Goal: Task Accomplishment & Management: Manage account settings

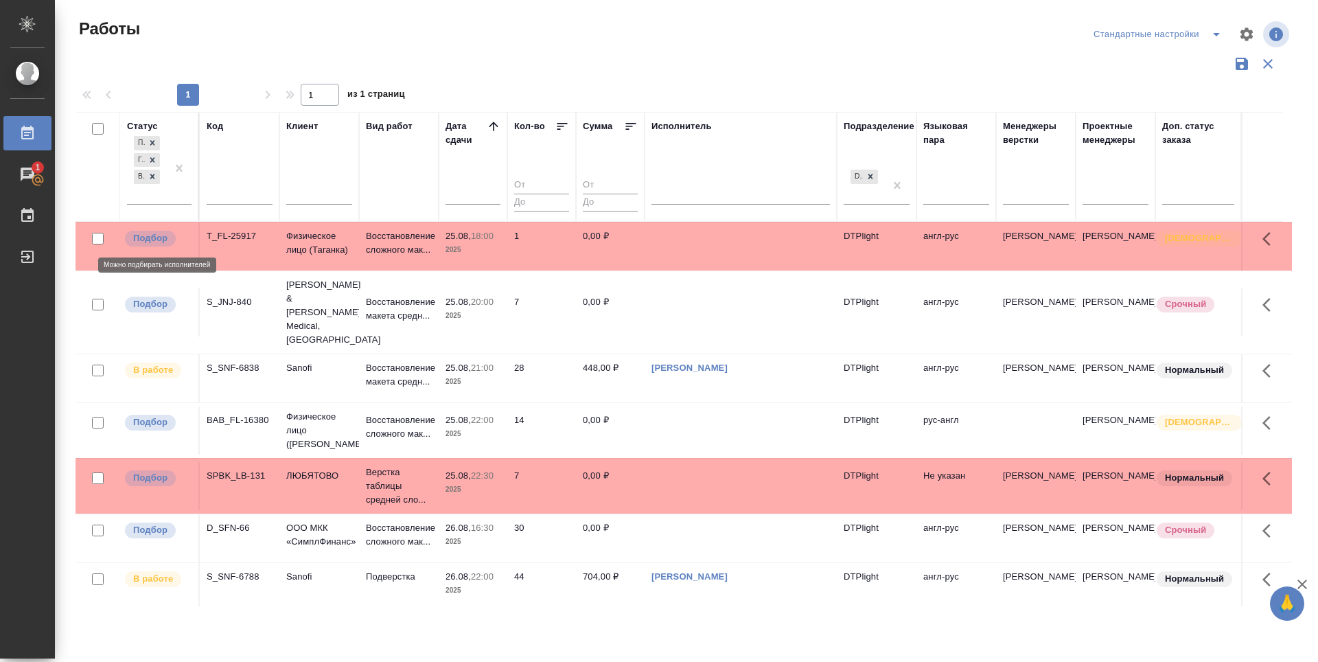
click at [163, 236] on p "Подбор" at bounding box center [150, 238] width 34 height 14
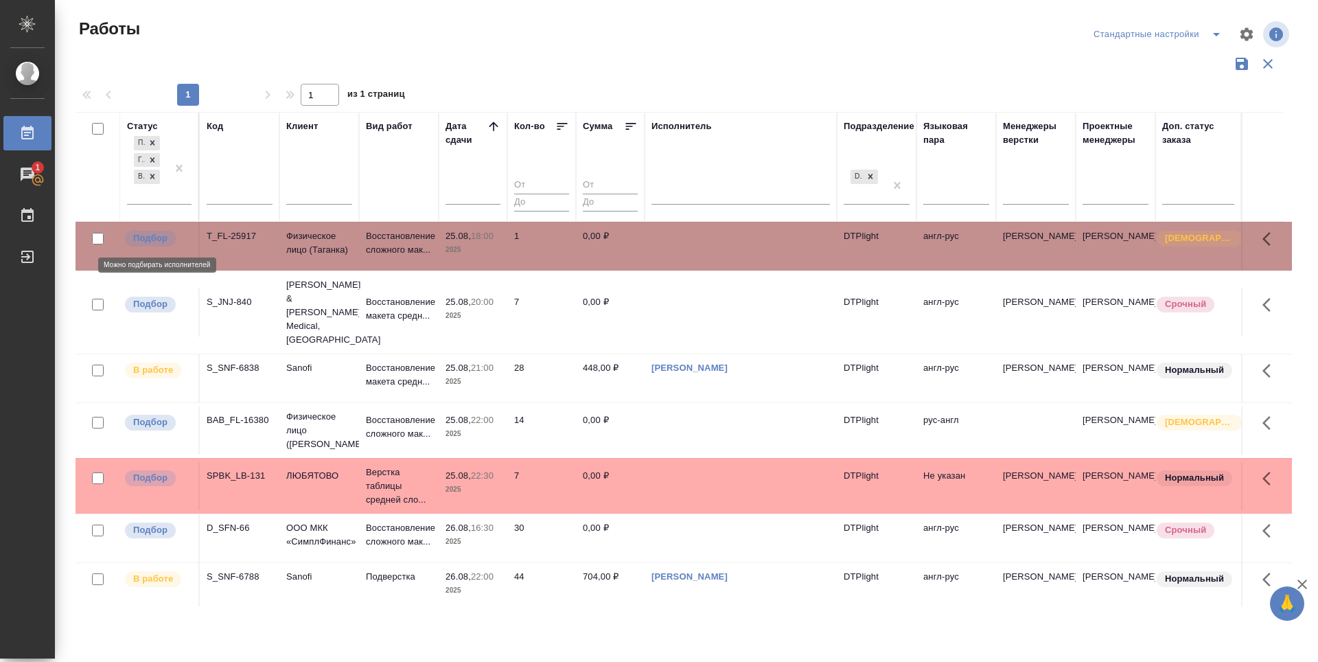
click at [163, 236] on p "Подбор" at bounding box center [150, 238] width 34 height 14
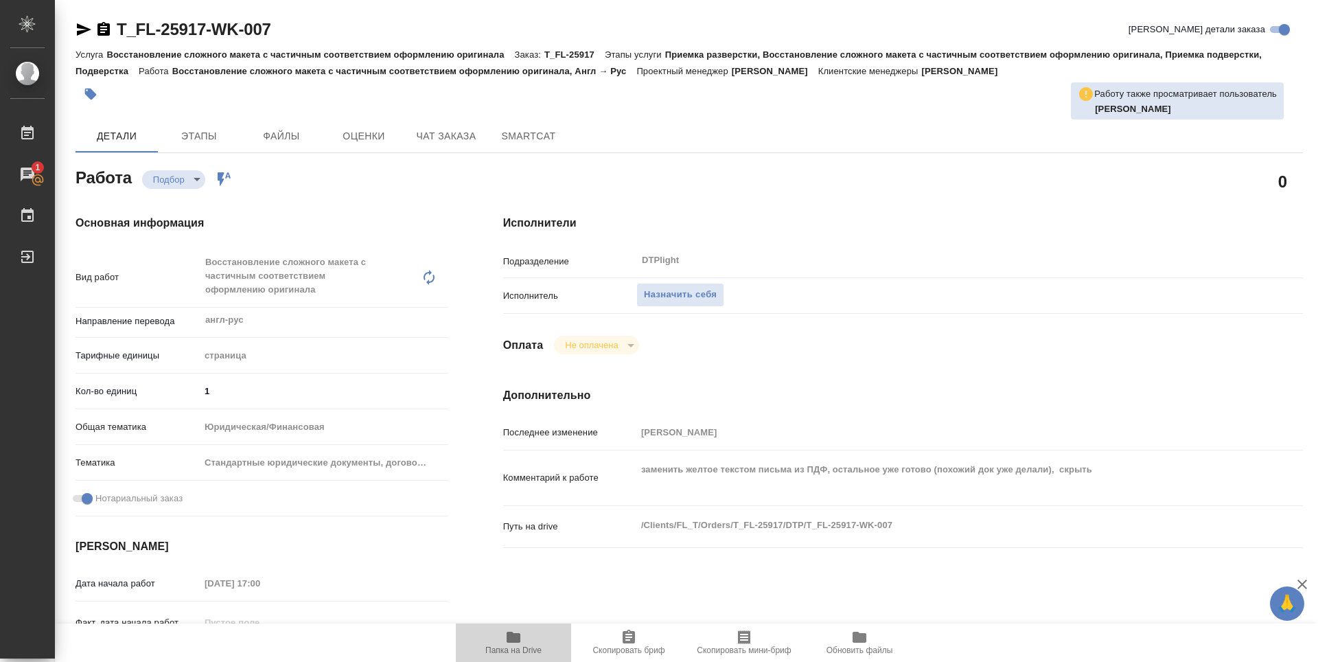
click at [515, 642] on icon "button" at bounding box center [513, 636] width 14 height 11
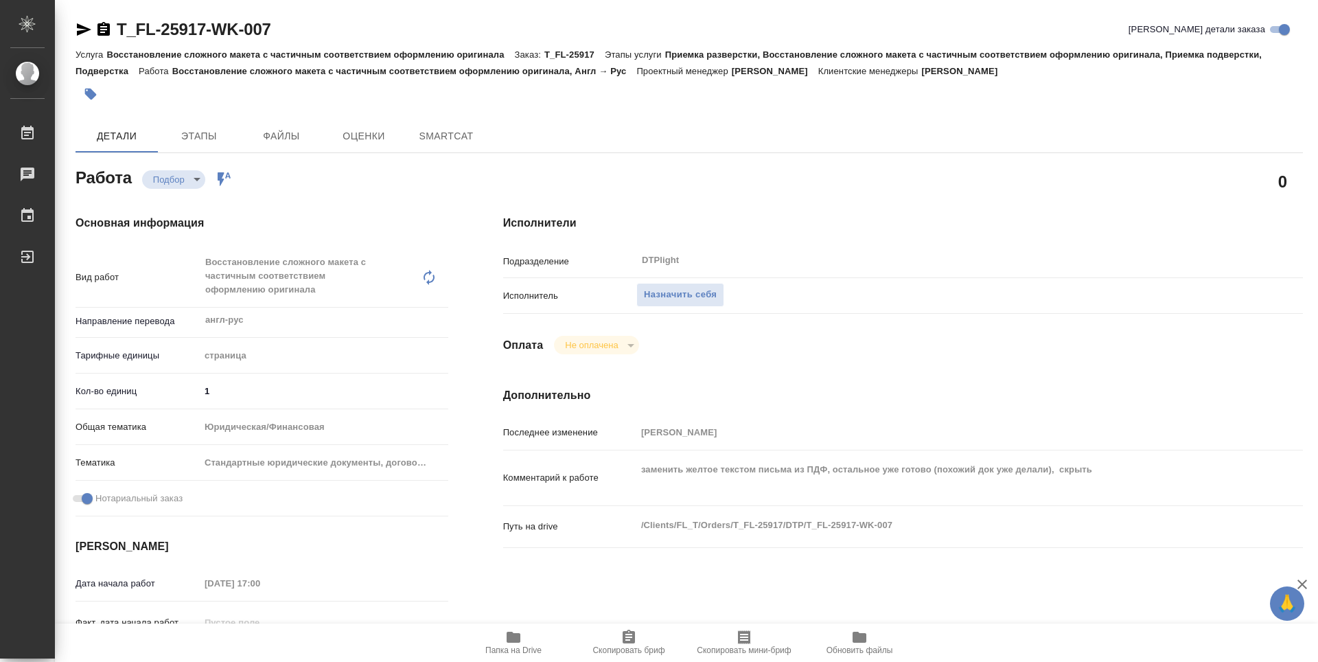
type textarea "x"
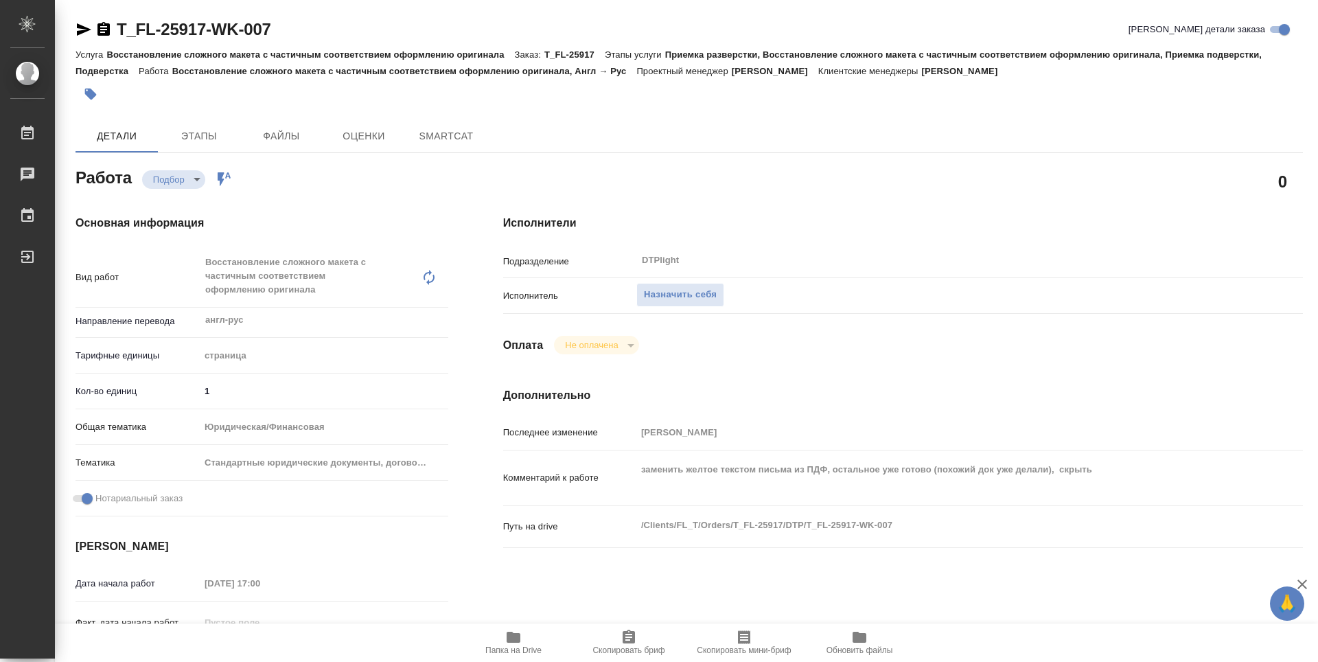
type textarea "x"
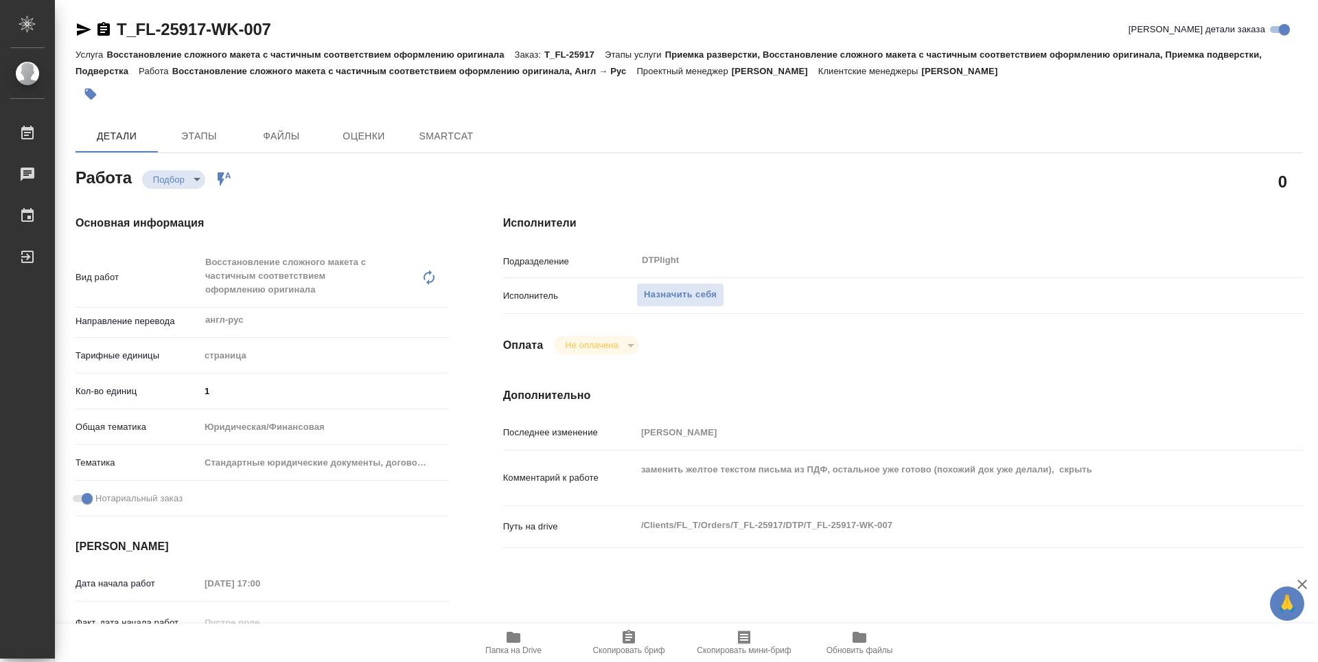
type textarea "x"
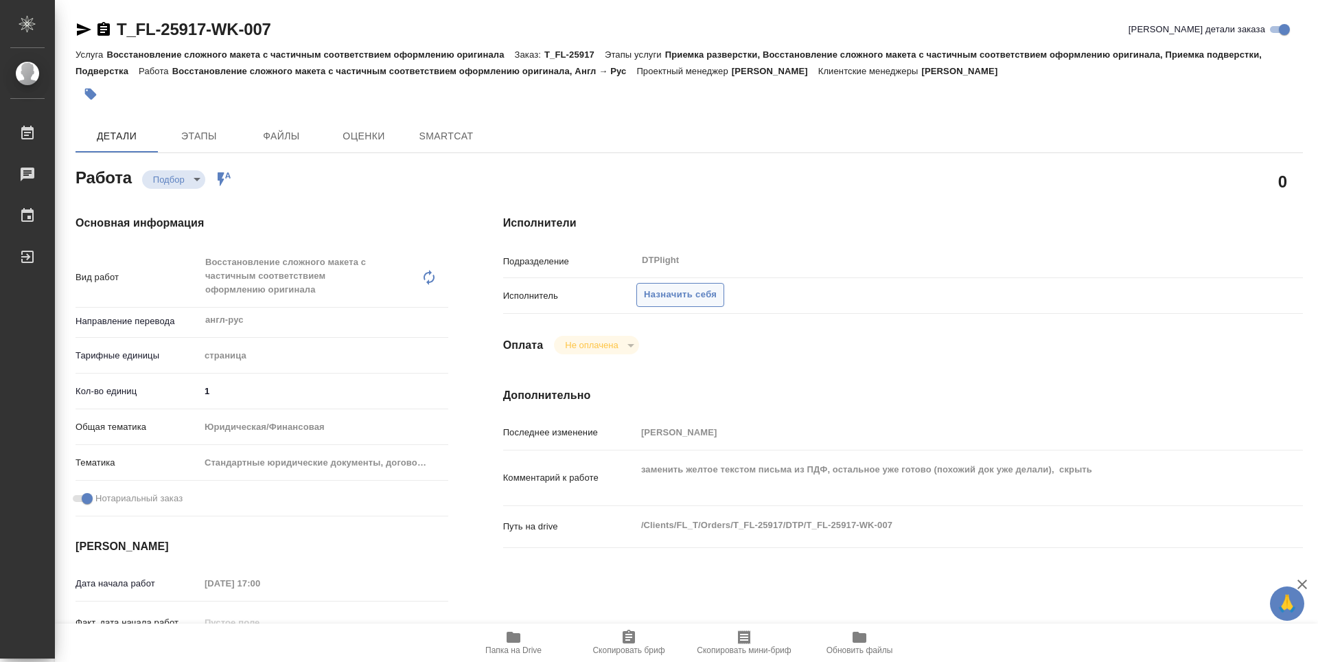
type textarea "x"
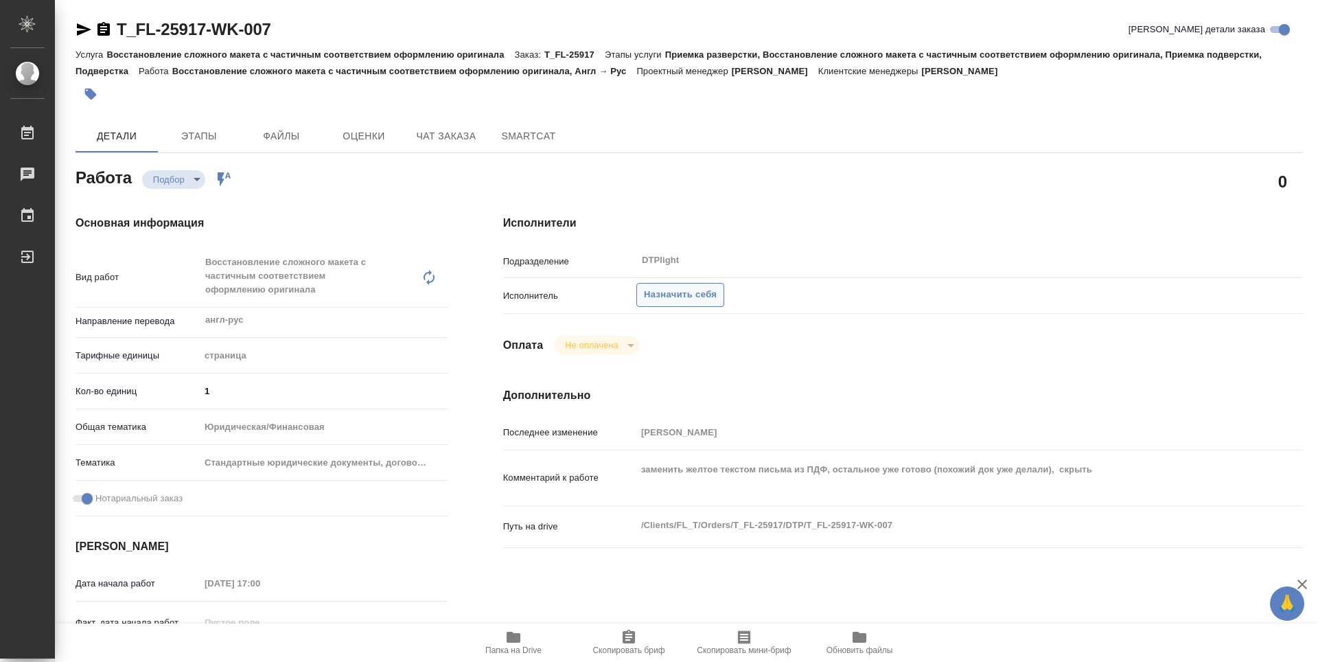
type textarea "x"
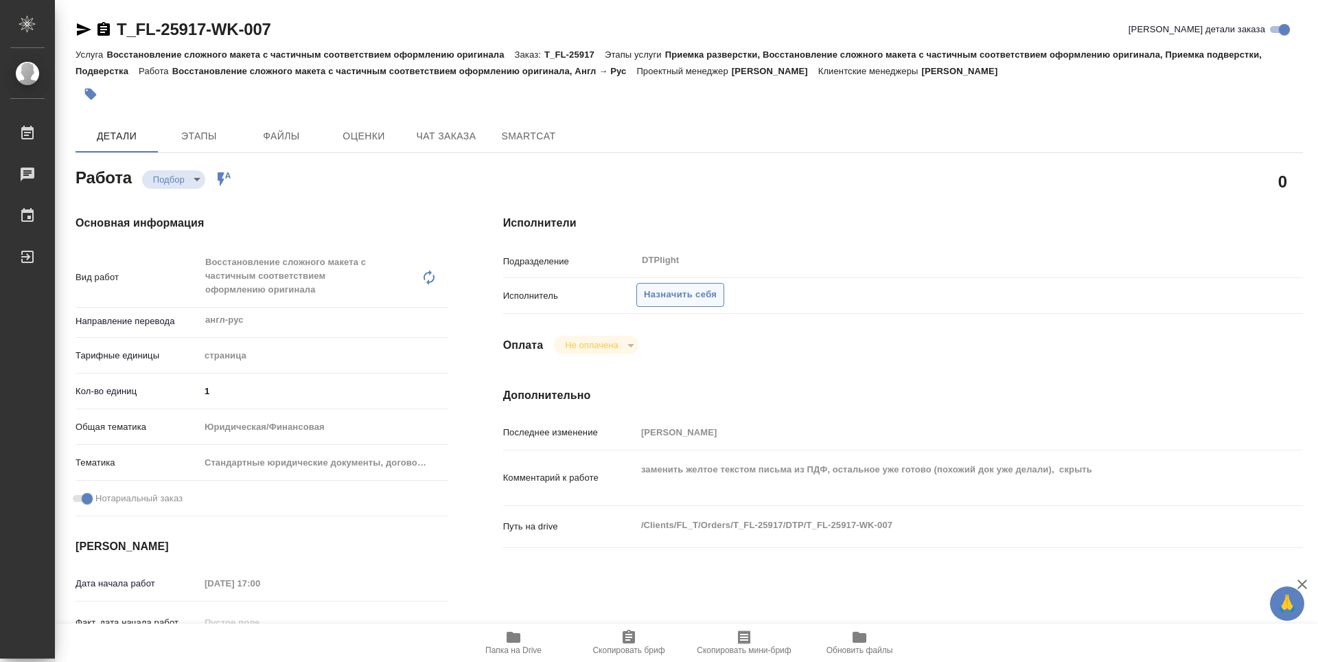
type textarea "x"
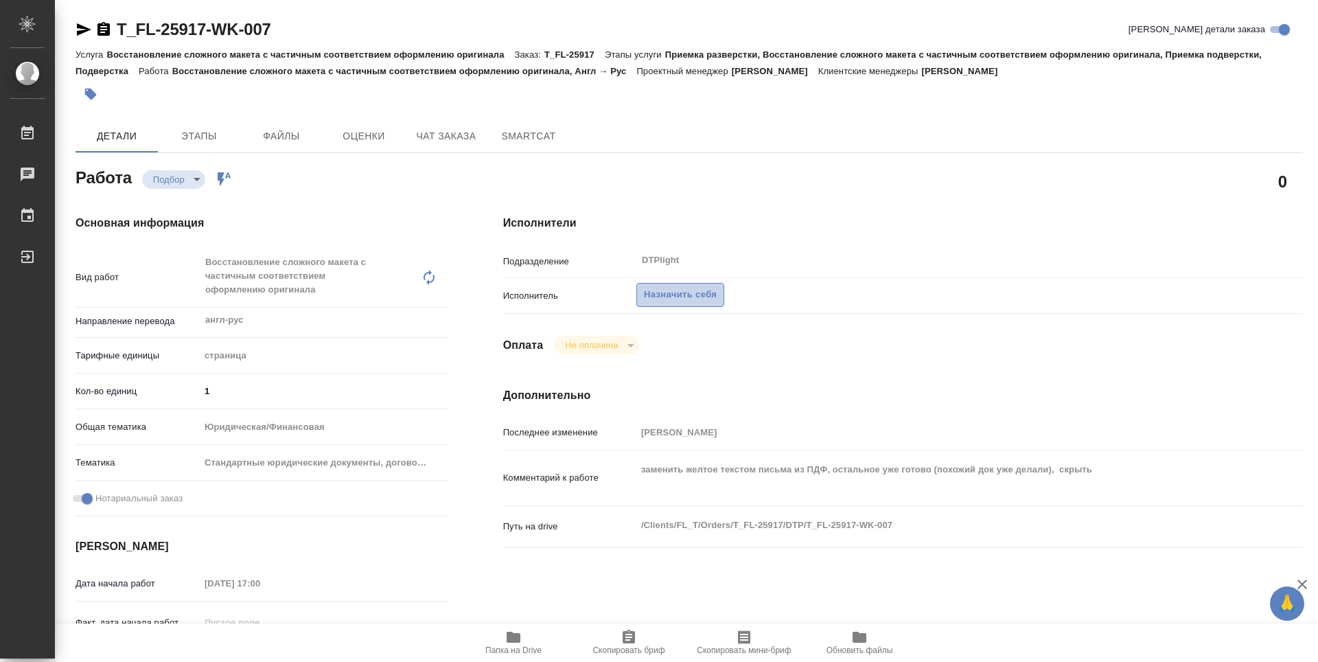
click at [662, 295] on span "Назначить себя" at bounding box center [680, 295] width 73 height 16
type textarea "x"
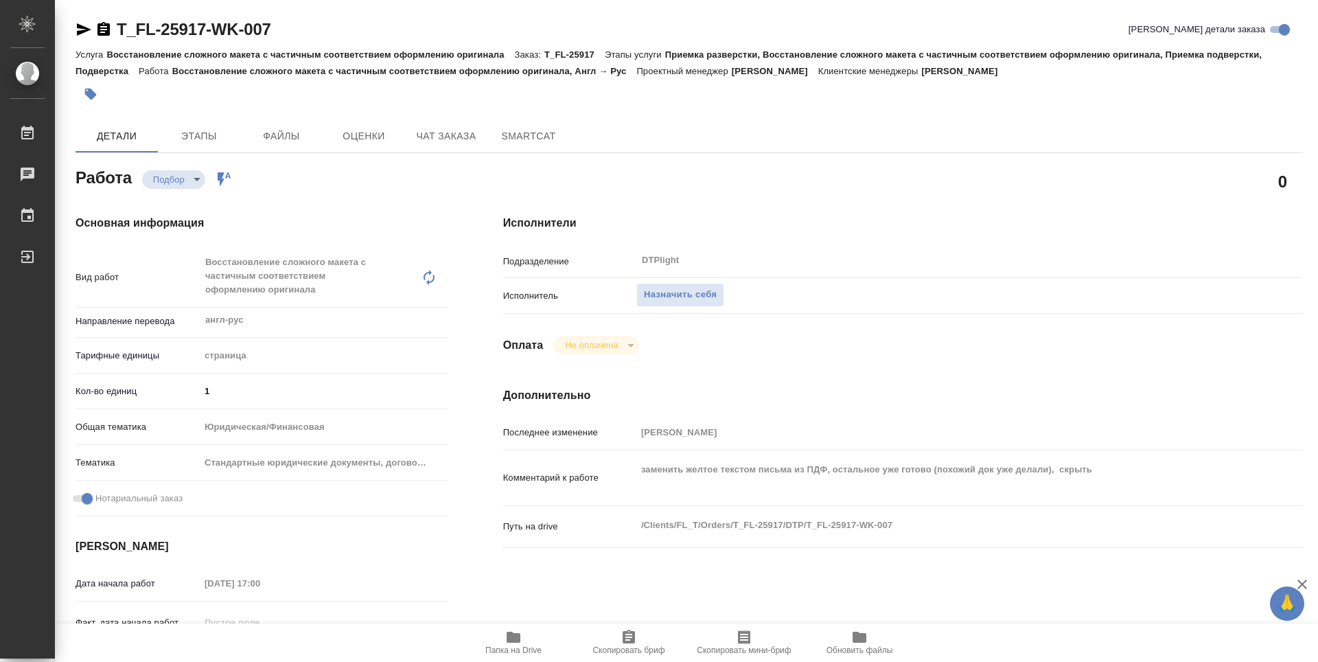
type textarea "x"
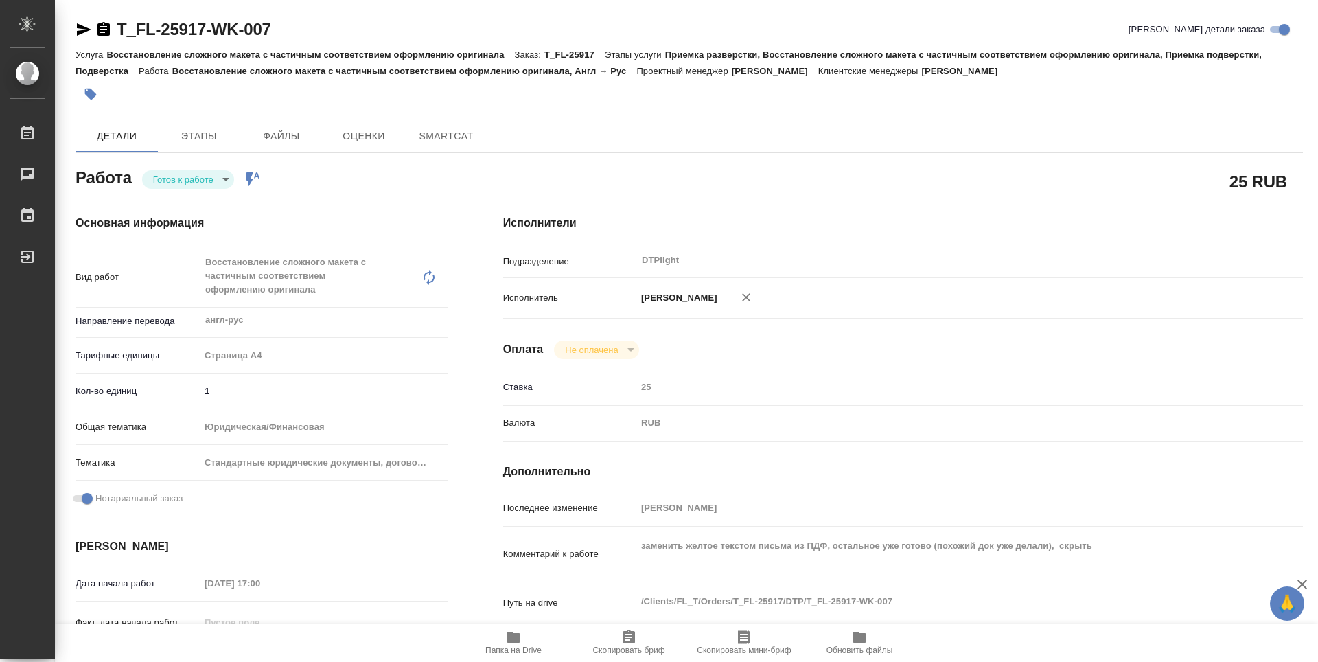
type textarea "x"
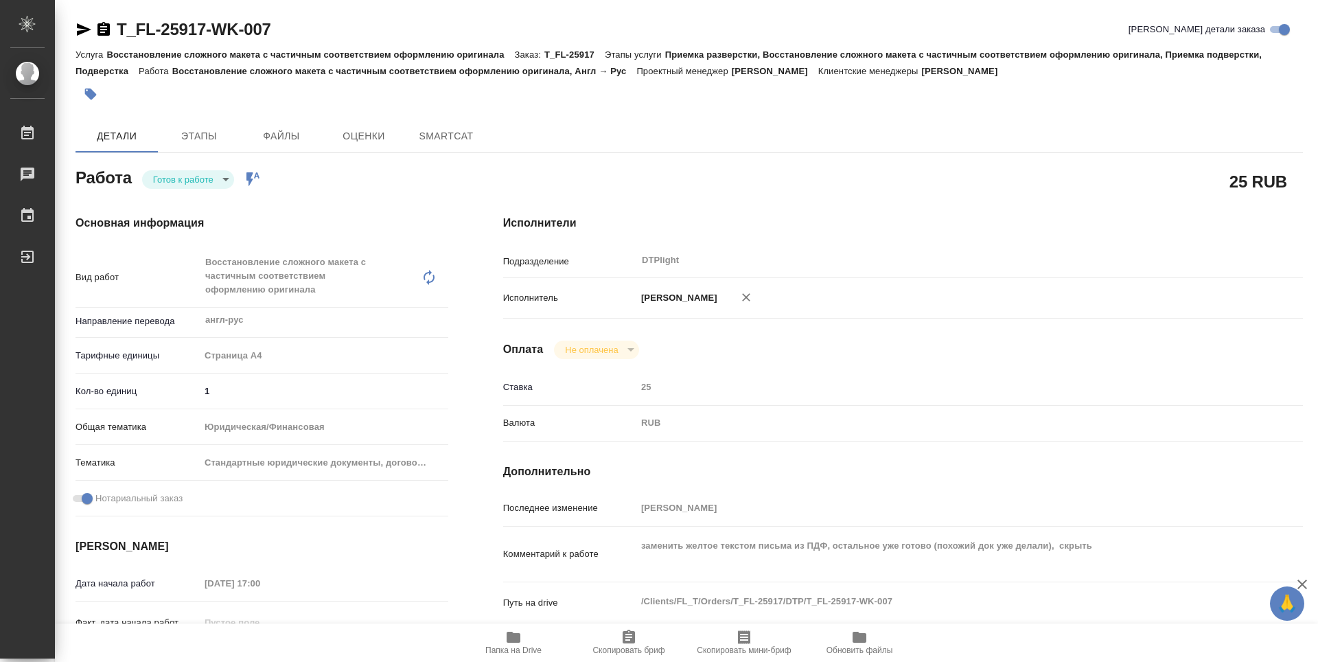
type textarea "x"
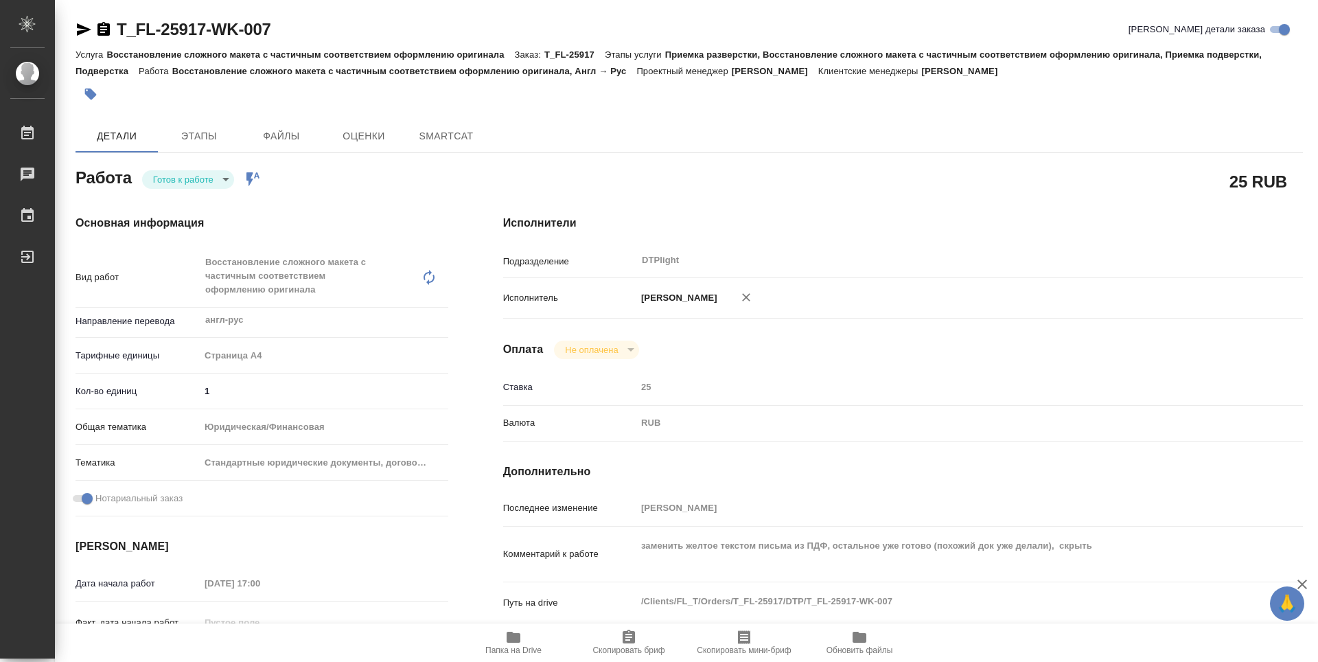
type textarea "x"
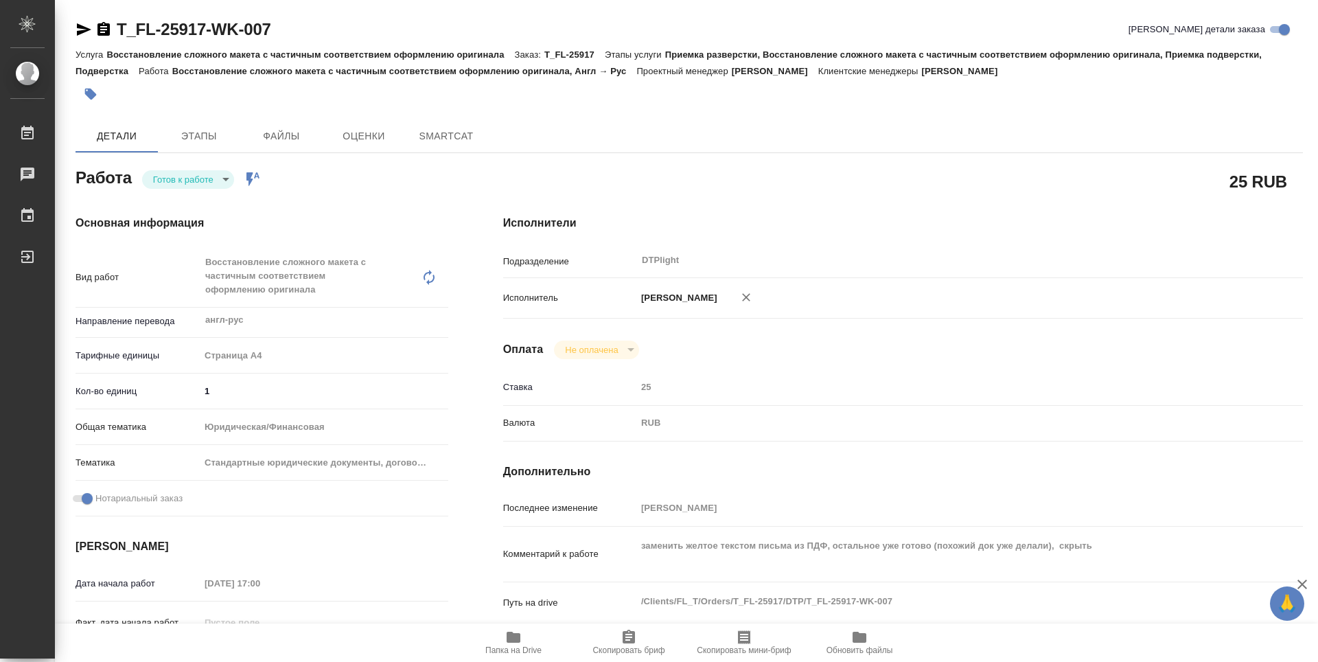
type textarea "x"
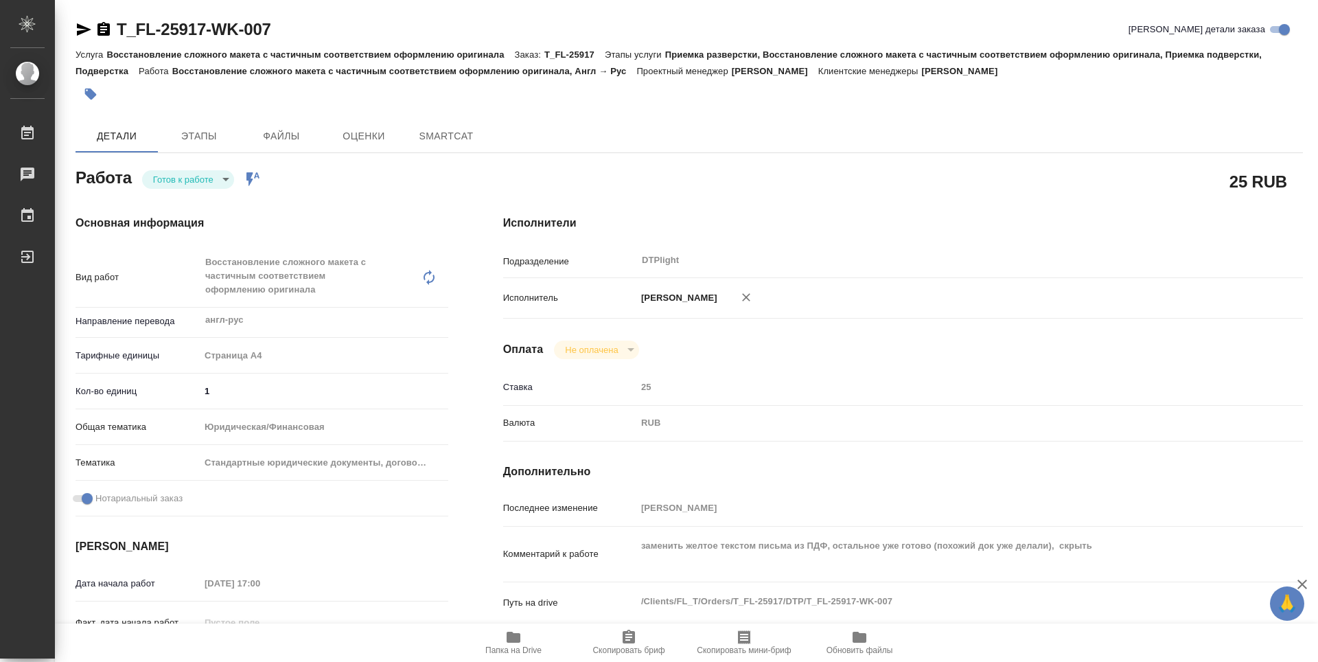
type textarea "x"
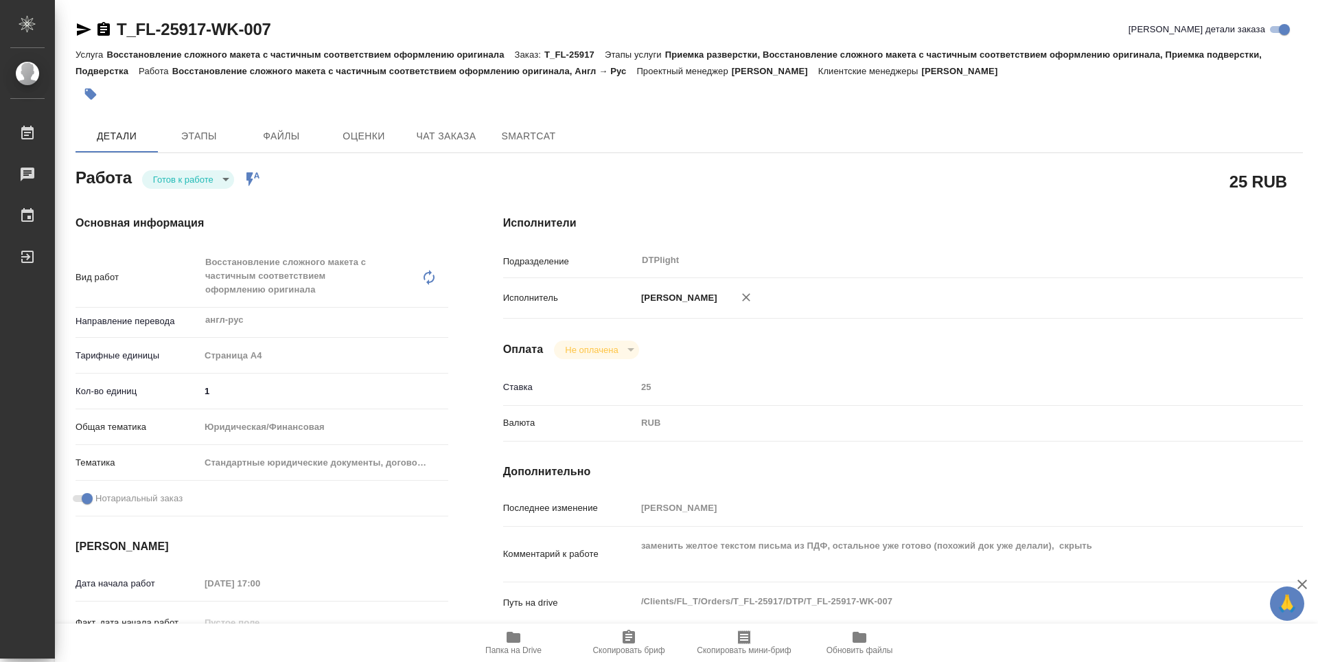
type textarea "x"
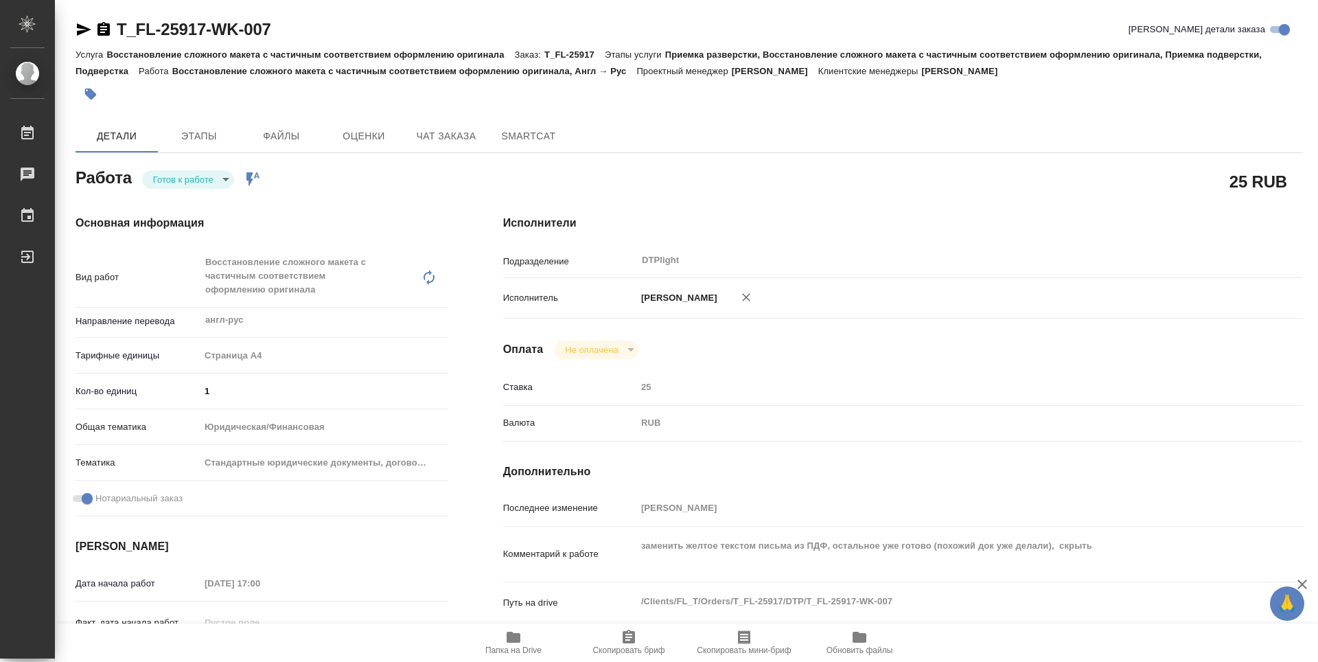
type textarea "x"
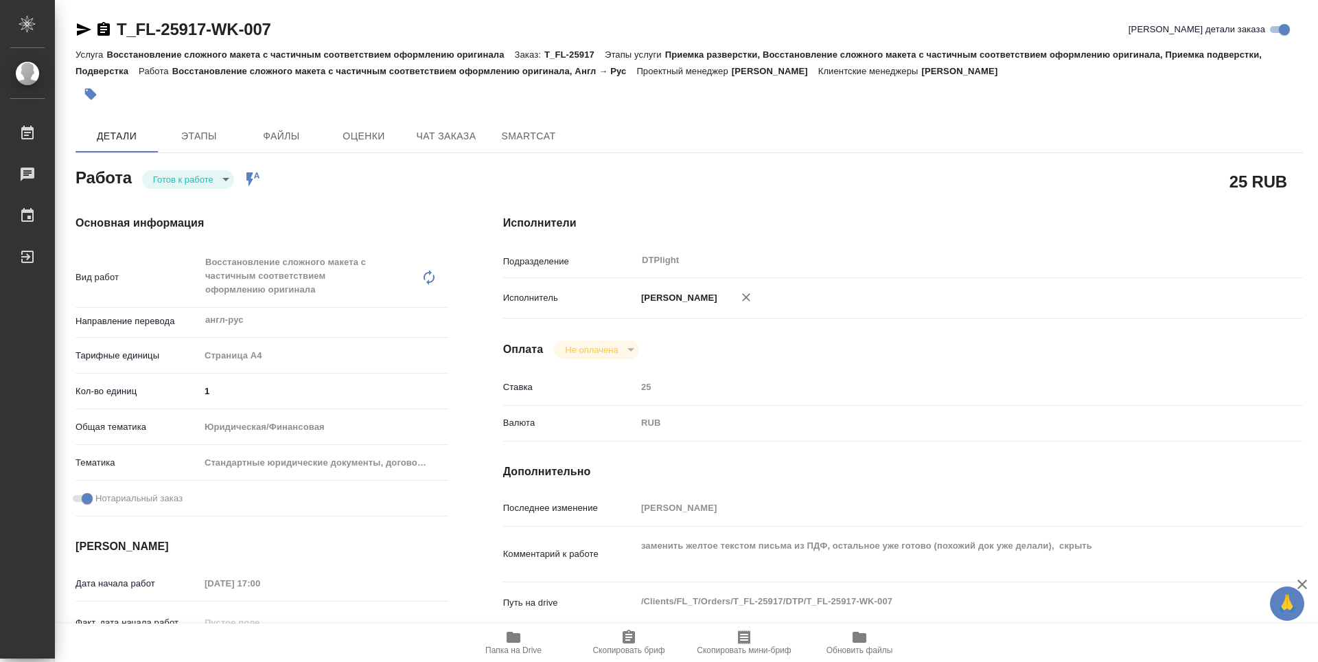
type textarea "x"
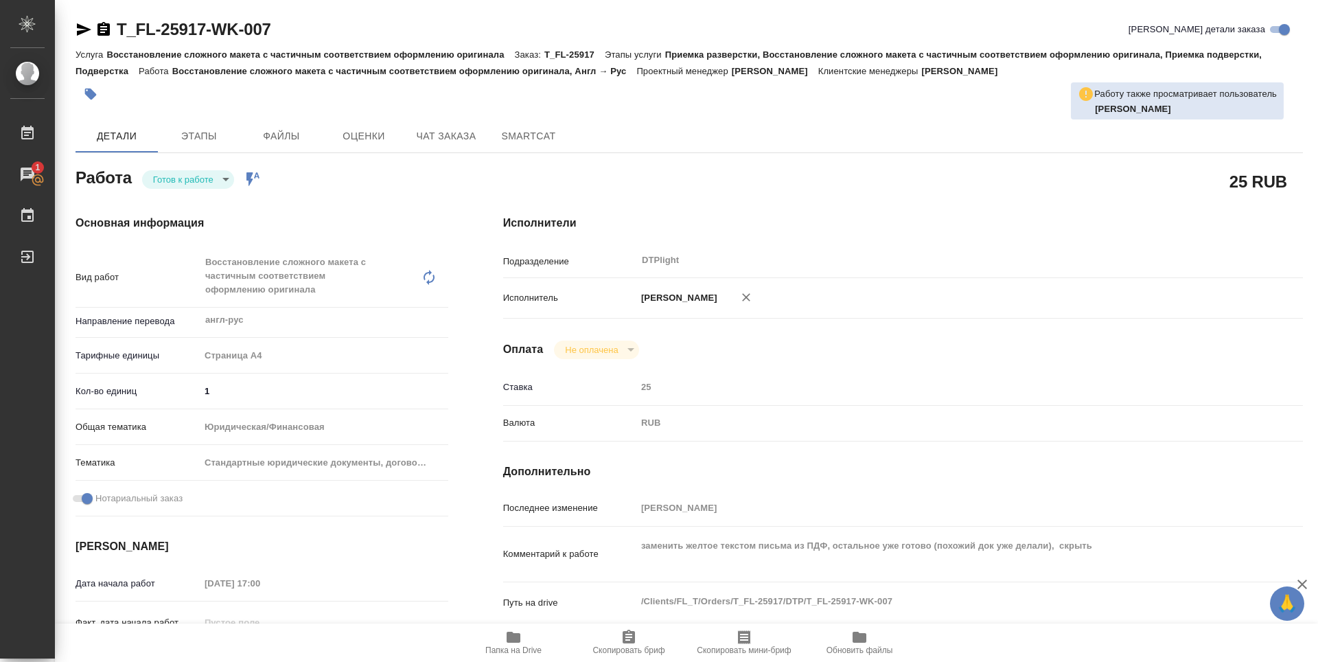
type textarea "x"
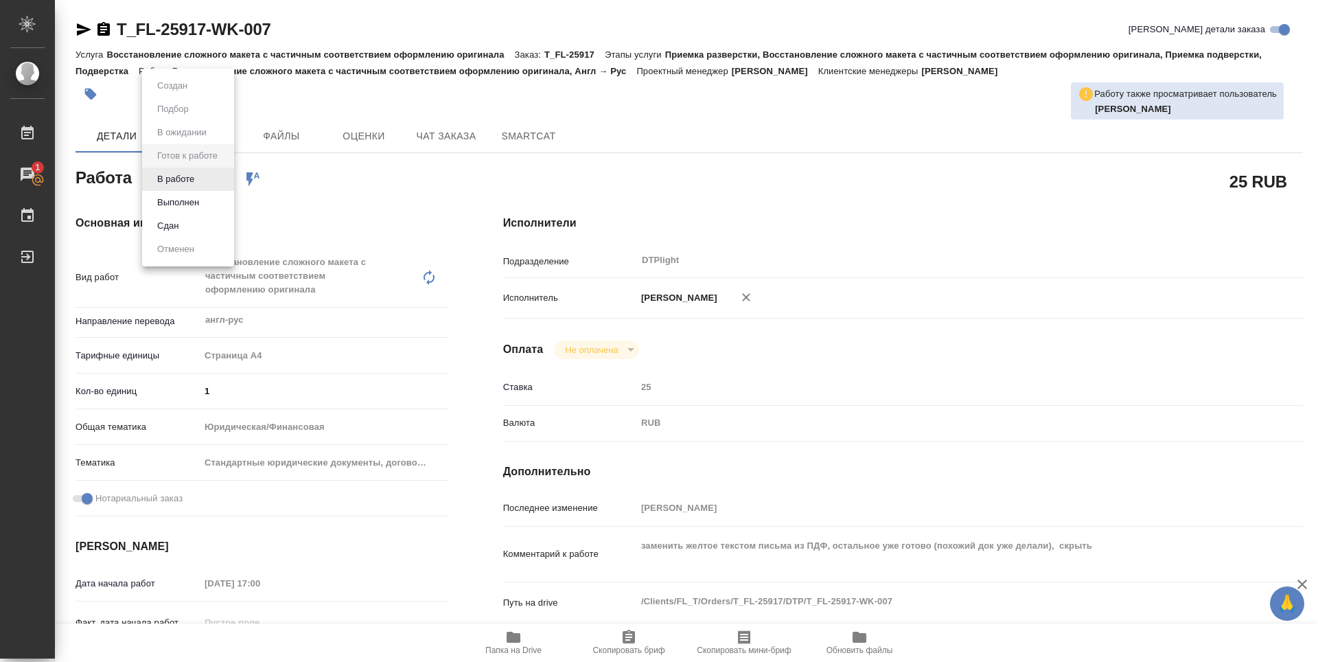
click at [191, 172] on body "🙏 .cls-1 fill:#fff; AWATERA Zubakova Viktoriya Работы 1 Чаты График Выйти T_FL-…" at bounding box center [659, 331] width 1318 height 662
click at [186, 178] on button "В работе" at bounding box center [175, 179] width 45 height 15
type textarea "x"
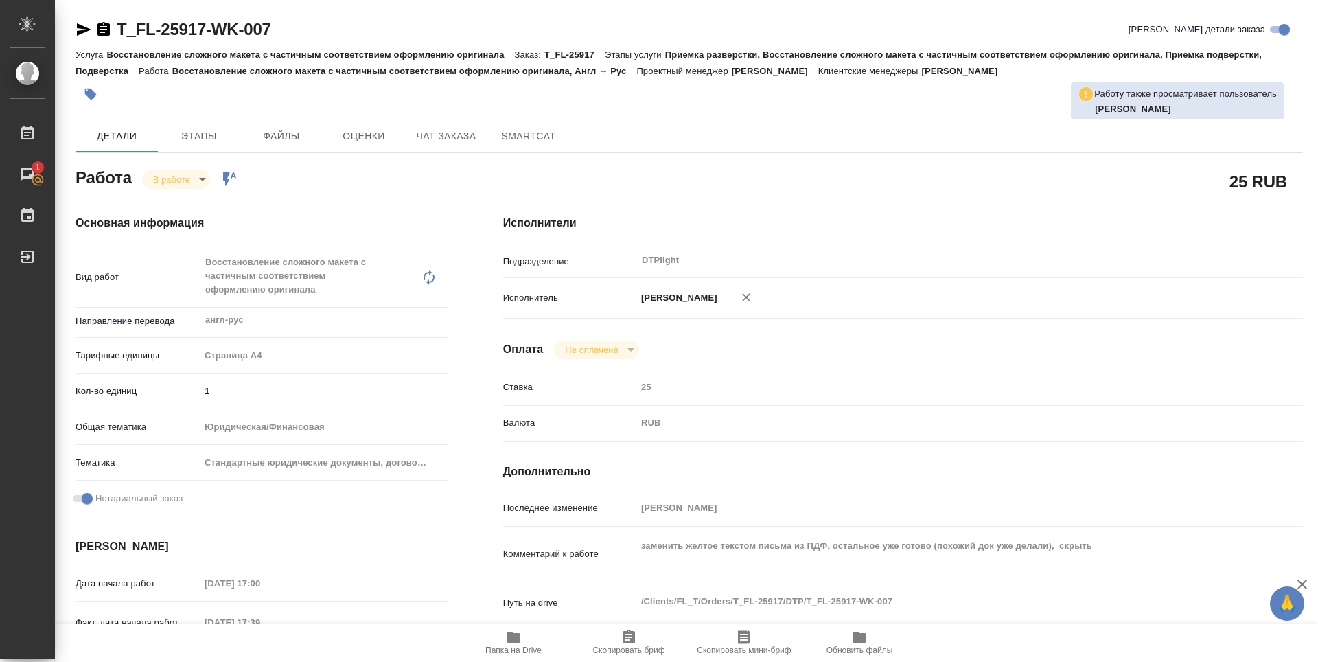
type textarea "x"
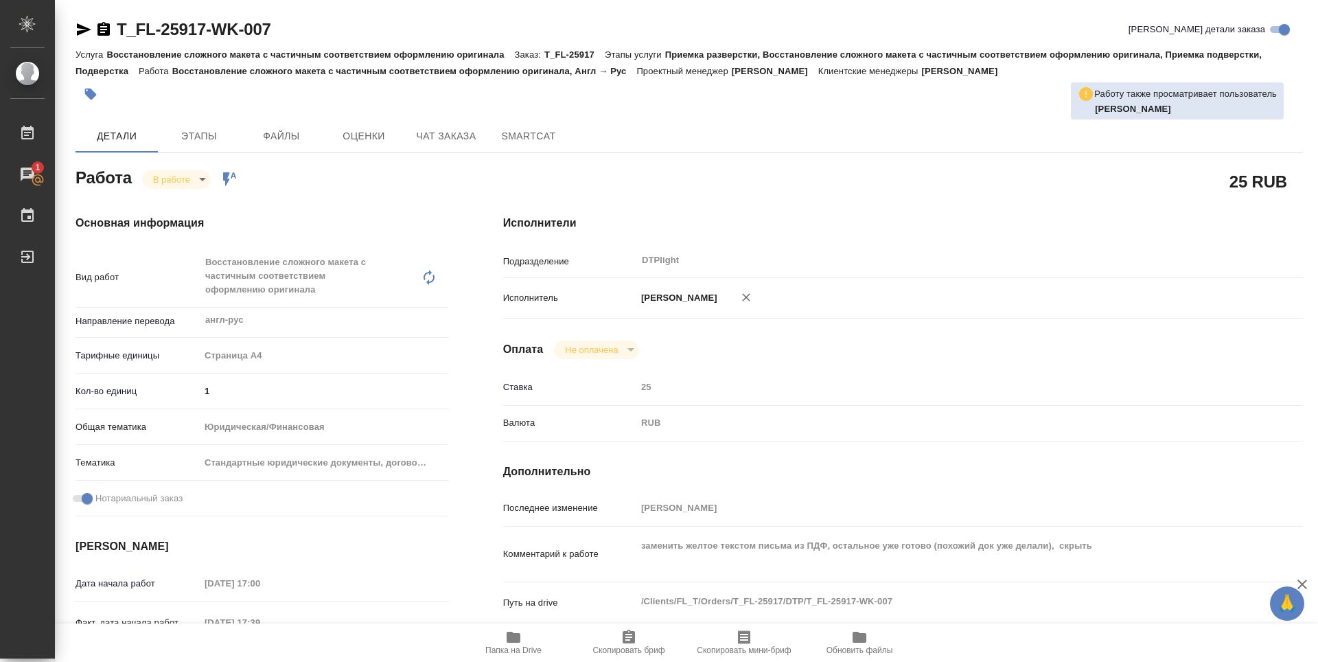
type textarea "x"
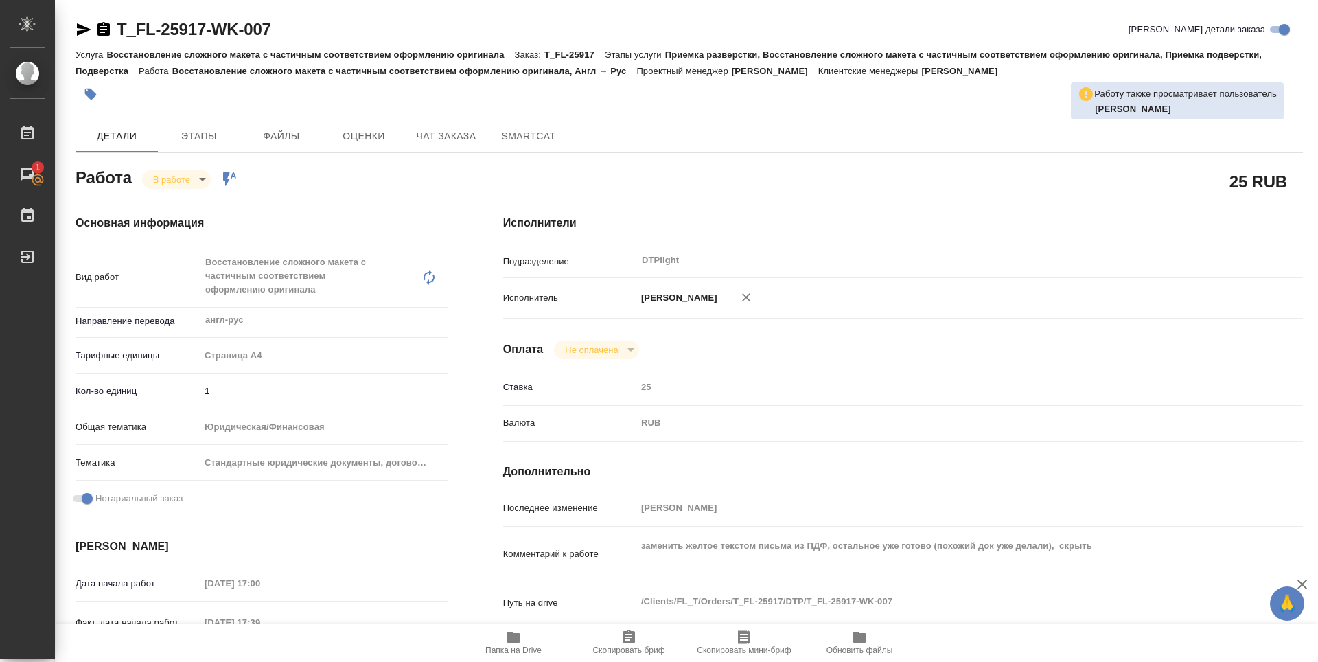
type textarea "x"
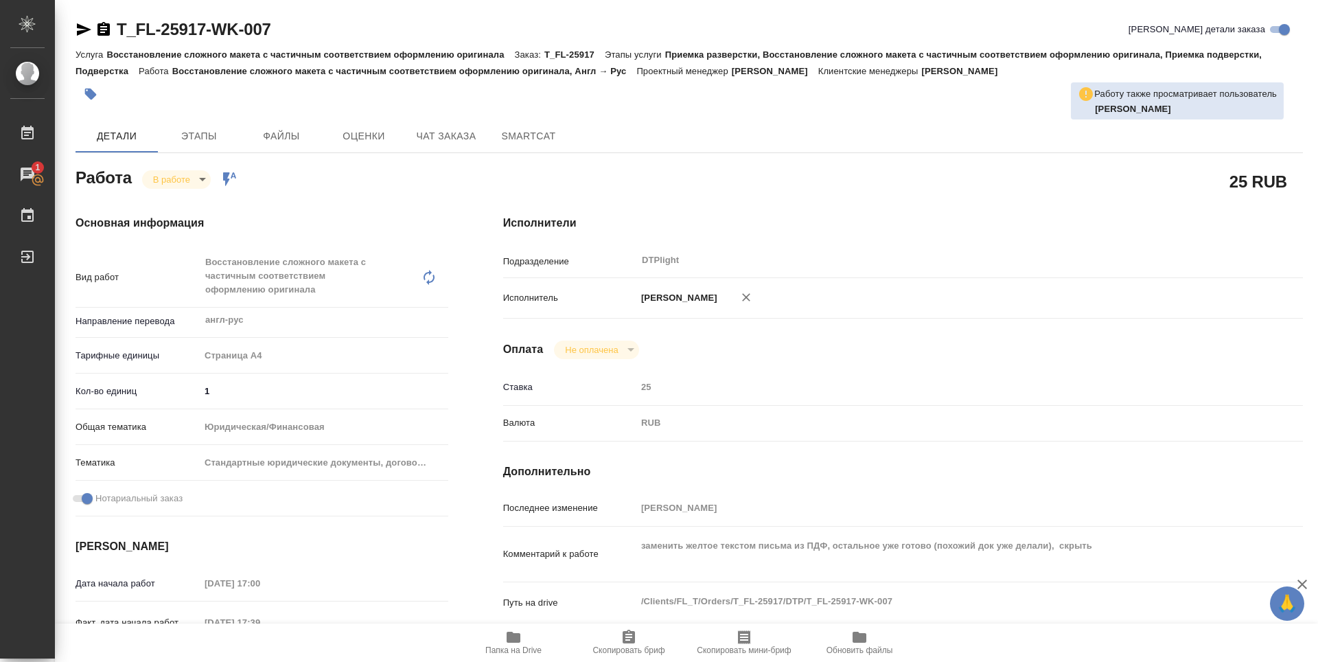
type textarea "x"
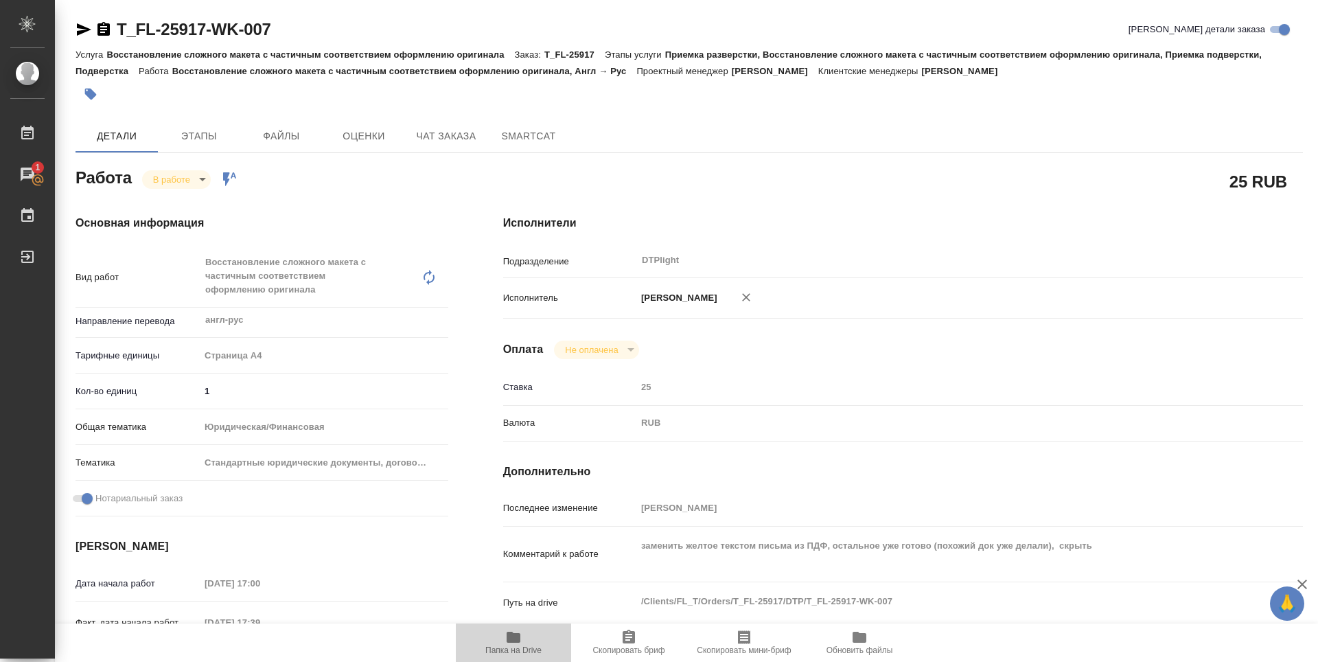
click at [517, 636] on icon "button" at bounding box center [513, 636] width 14 height 11
click at [80, 27] on icon "button" at bounding box center [84, 29] width 14 height 12
click at [81, 23] on icon "button" at bounding box center [83, 29] width 16 height 16
drag, startPoint x: 519, startPoint y: 644, endPoint x: 582, endPoint y: 594, distance: 81.0
click at [517, 644] on icon "button" at bounding box center [513, 637] width 16 height 16
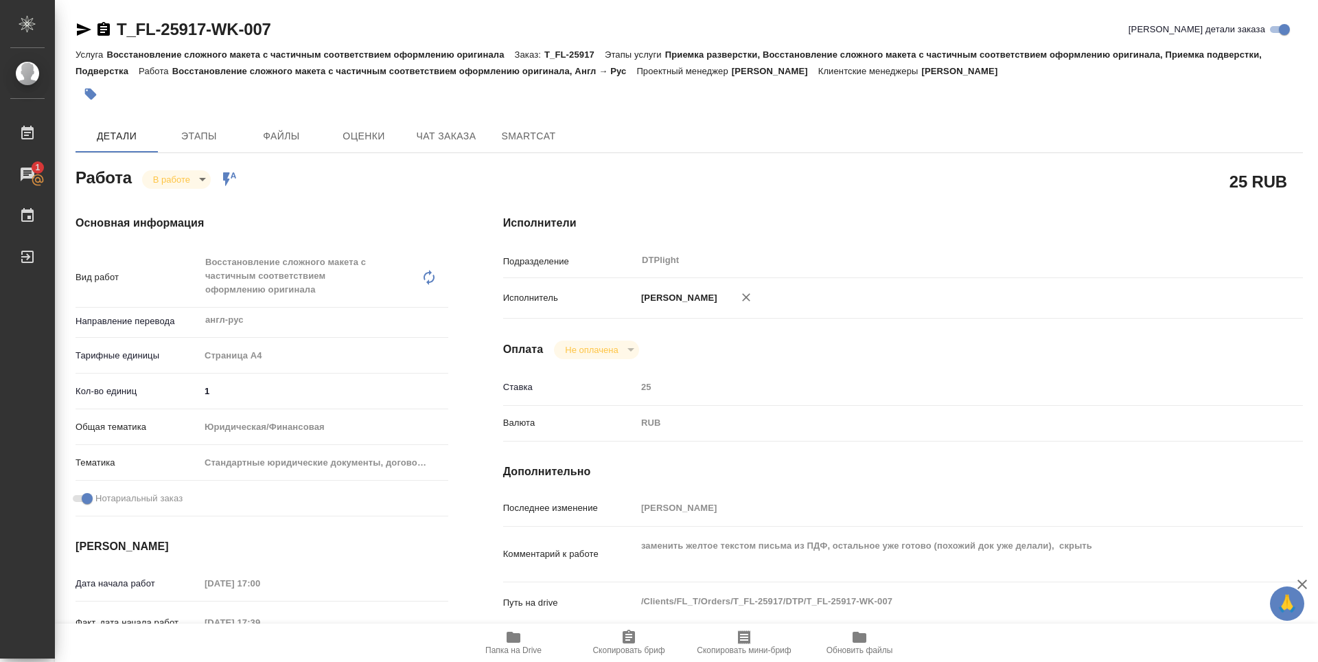
type textarea "x"
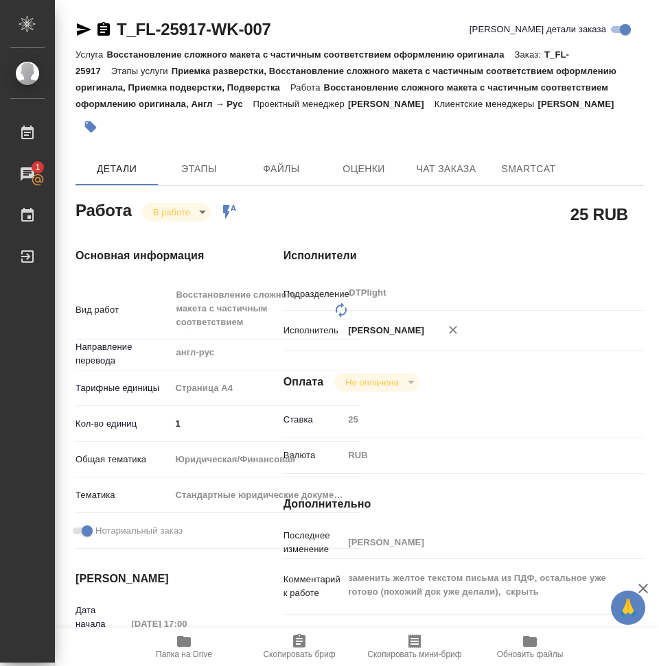
type textarea "x"
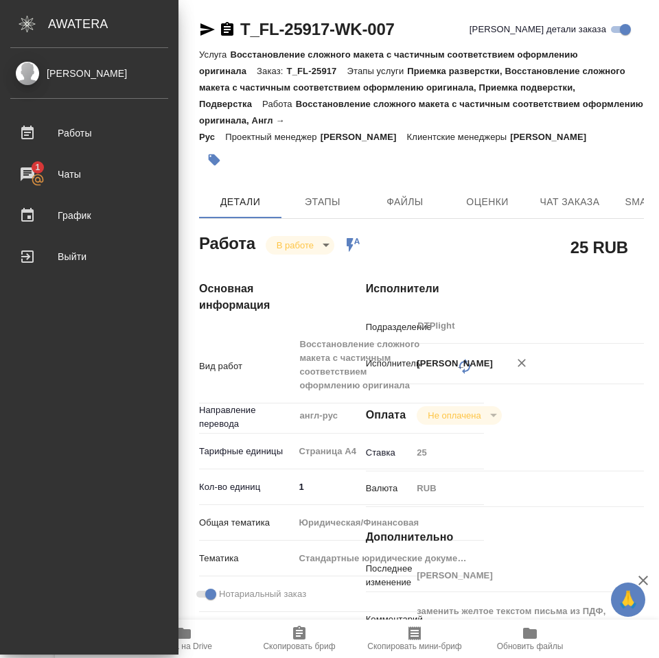
type textarea "x"
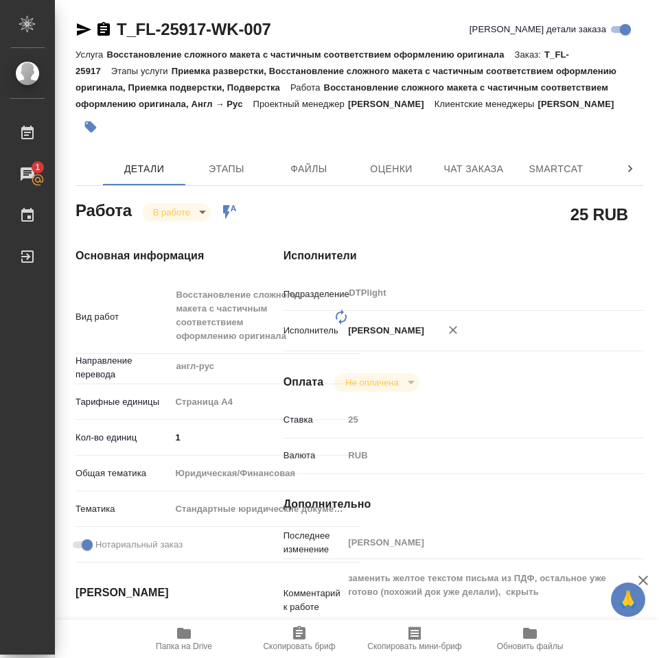
type textarea "x"
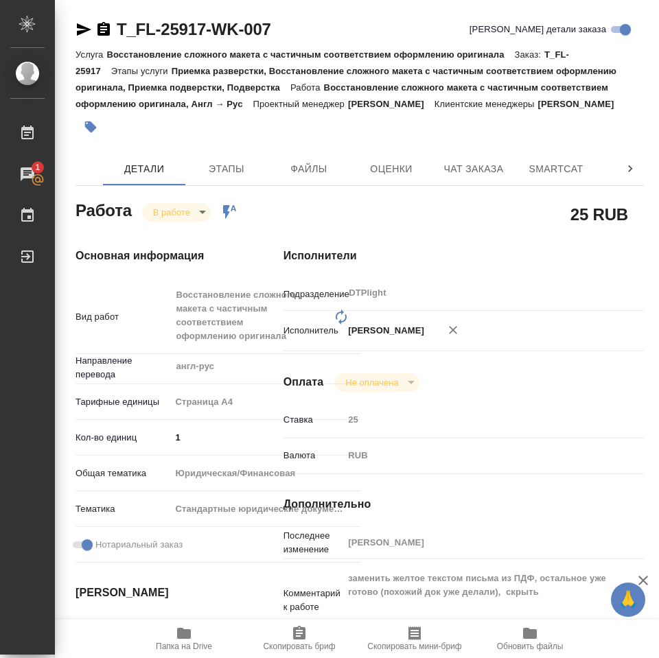
type textarea "x"
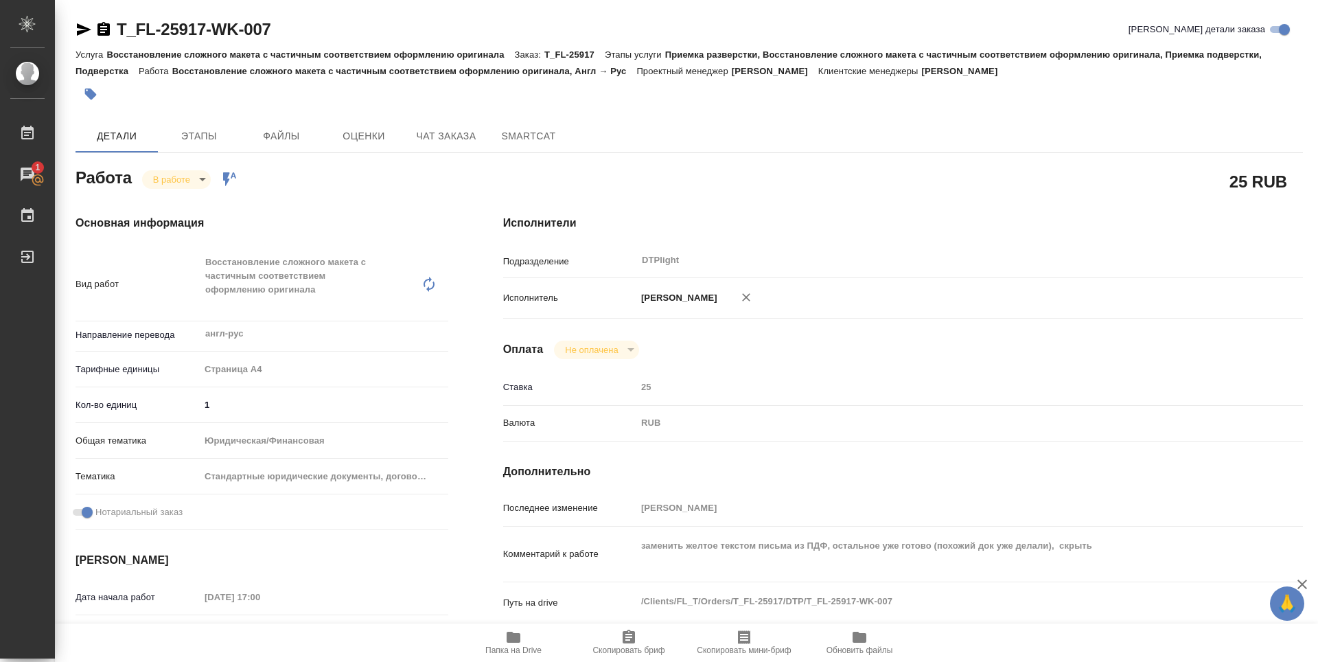
type textarea "x"
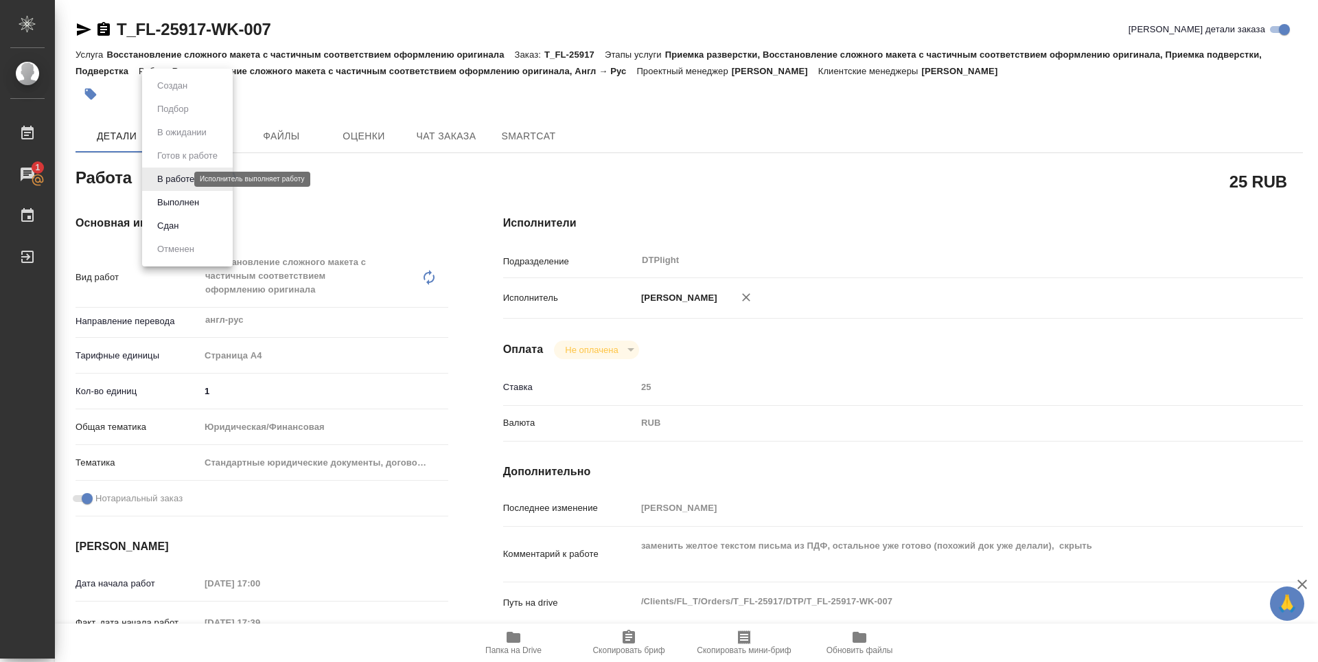
click at [183, 178] on body "🙏 .cls-1 fill:#fff; AWATERA Zubakova Viktoriya Работы 1 Чаты График Выйти T_FL-…" at bounding box center [659, 331] width 1318 height 662
click at [176, 196] on button "Выполнен" at bounding box center [178, 202] width 50 height 15
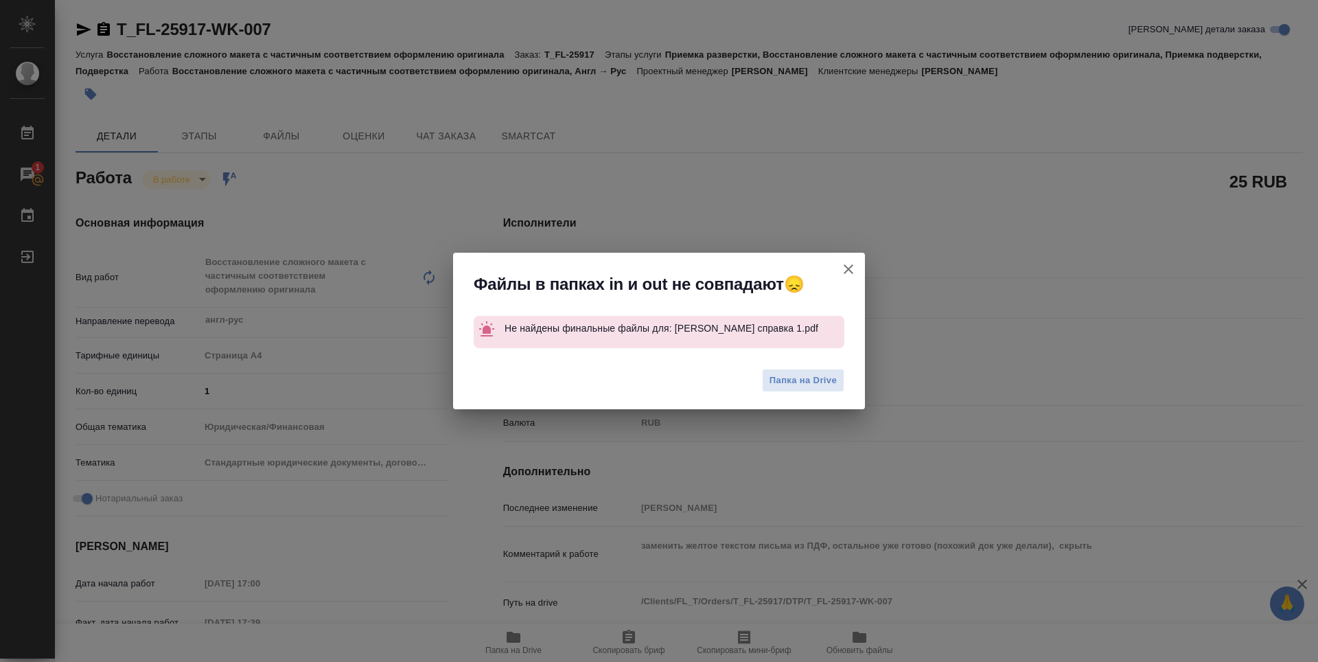
type textarea "x"
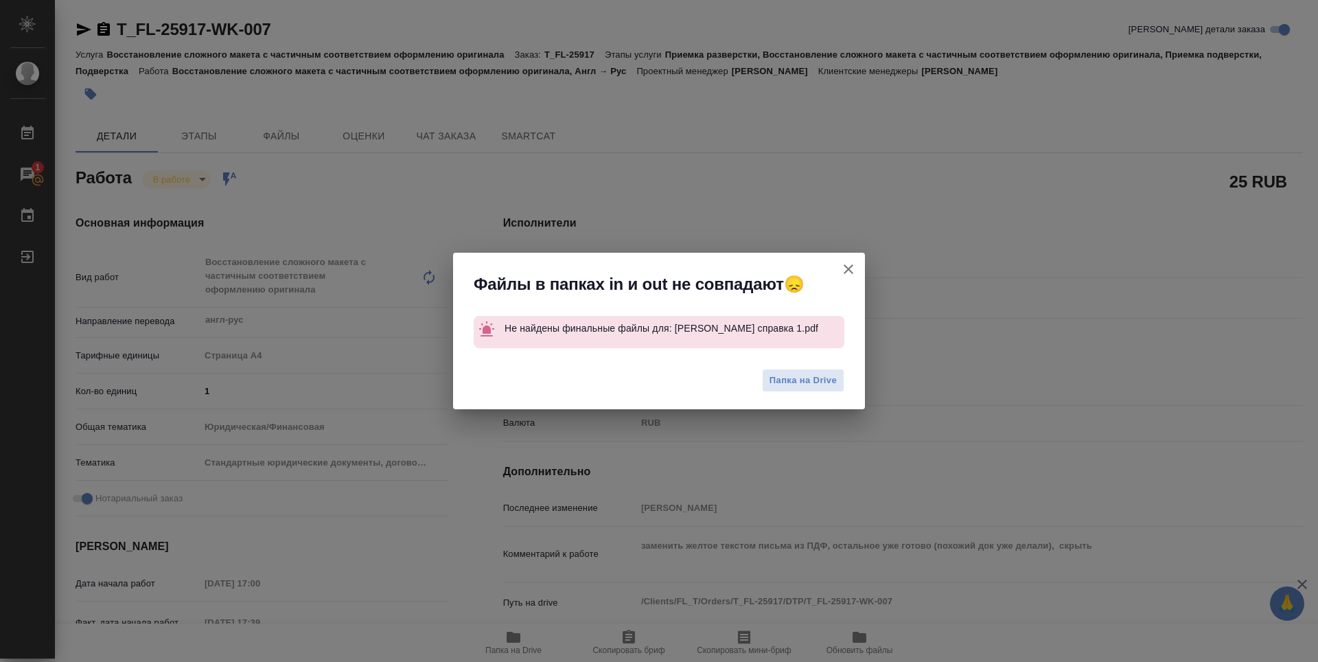
type textarea "x"
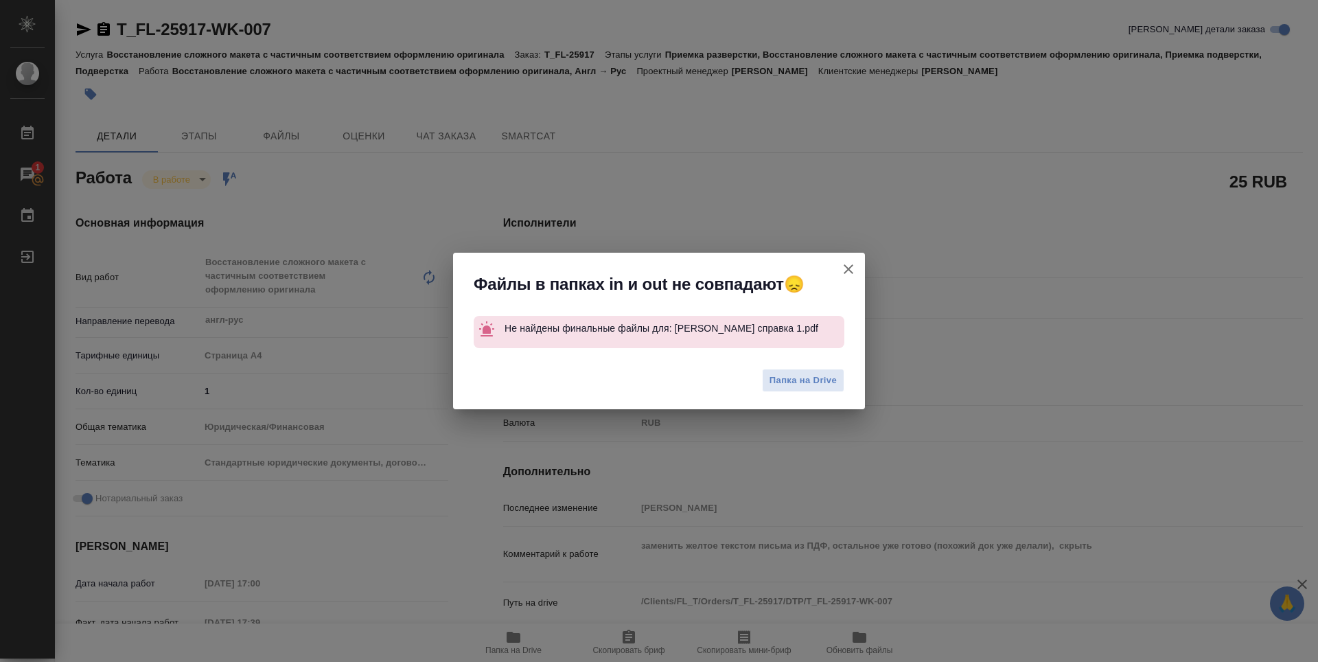
type textarea "x"
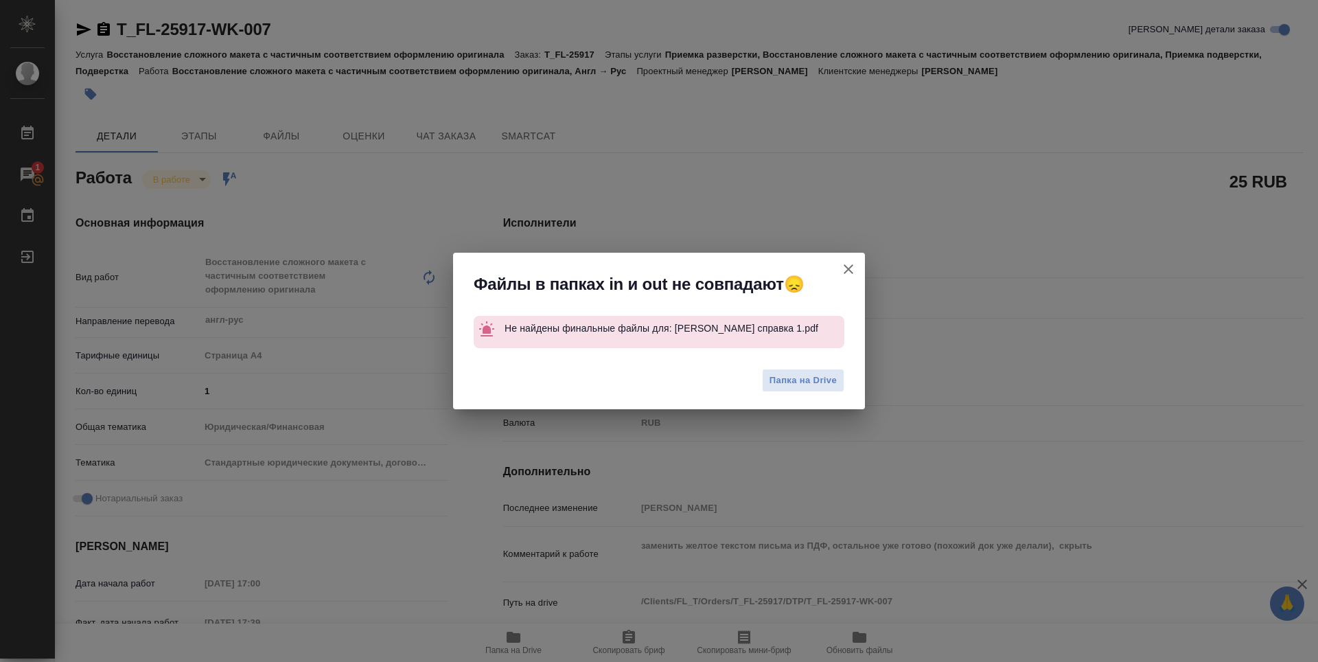
type textarea "x"
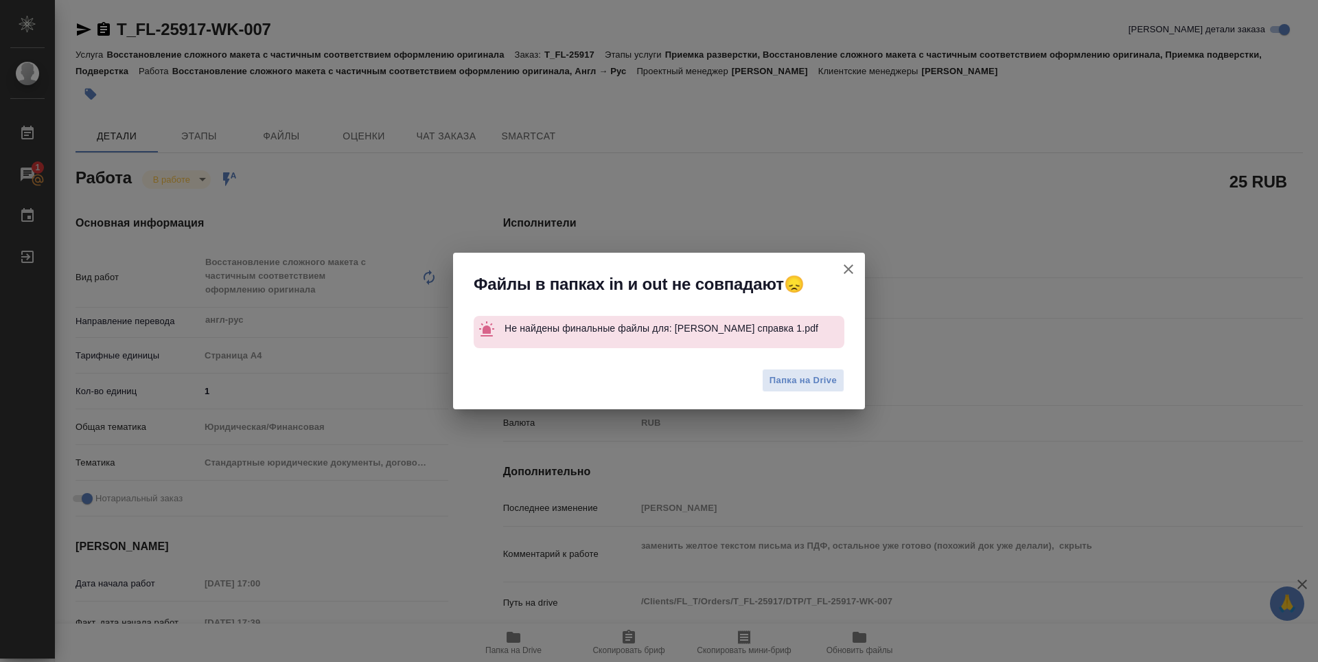
click at [849, 263] on icon "button" at bounding box center [848, 269] width 16 height 16
type textarea "x"
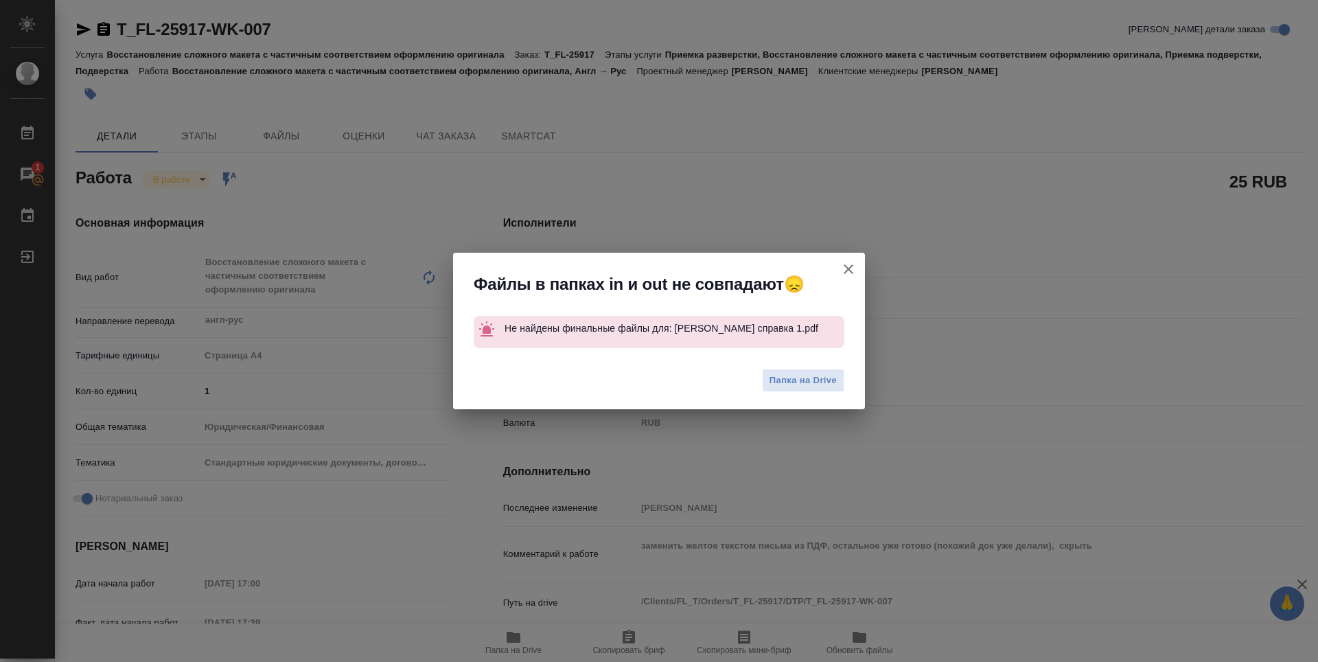
type textarea "x"
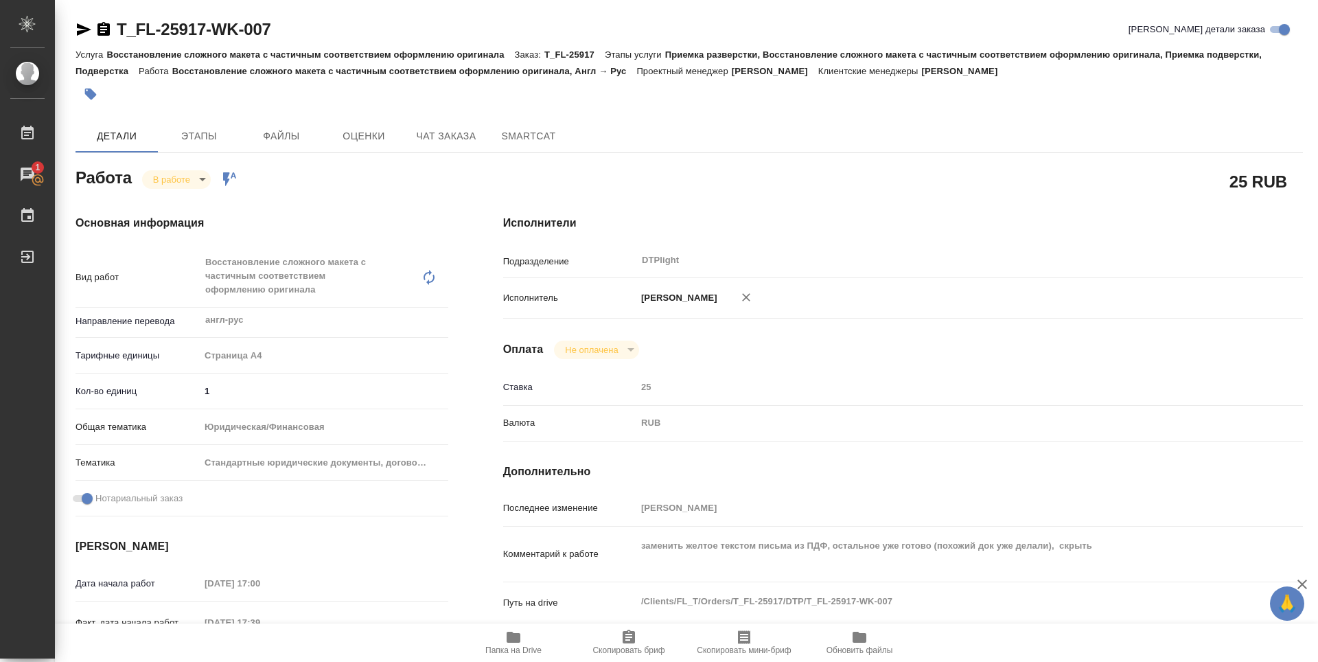
click at [515, 638] on icon "button" at bounding box center [513, 636] width 14 height 11
type textarea "x"
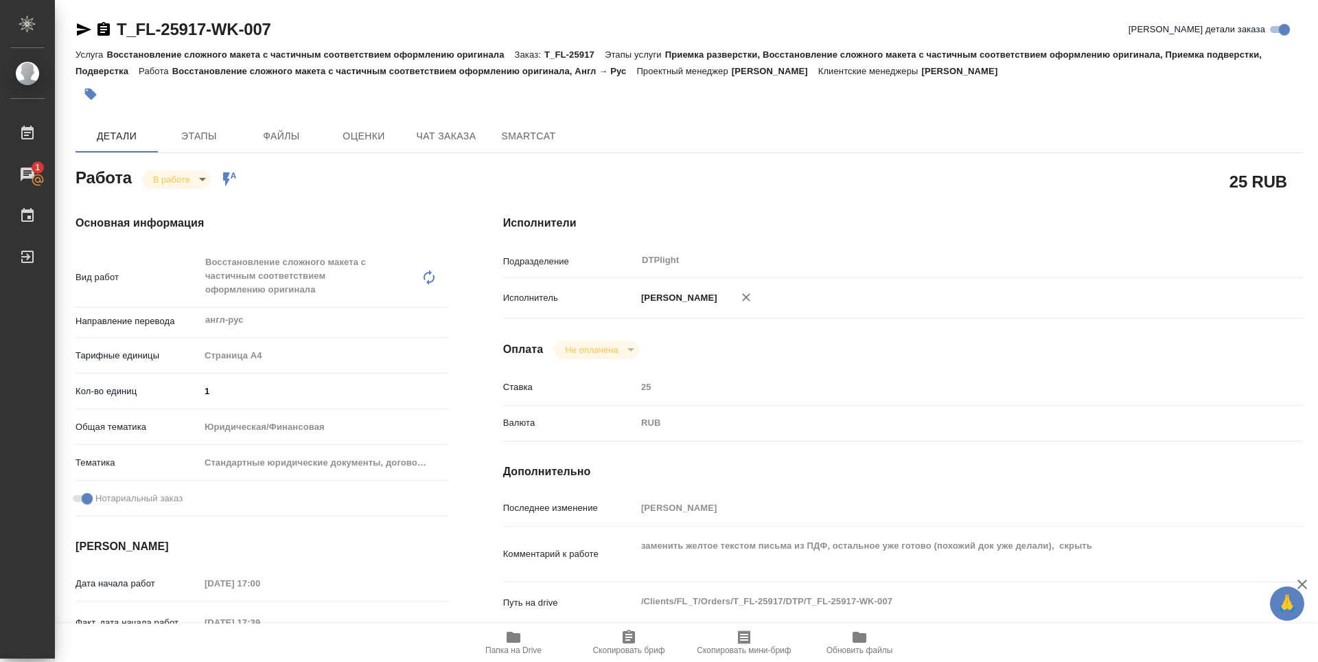
type textarea "x"
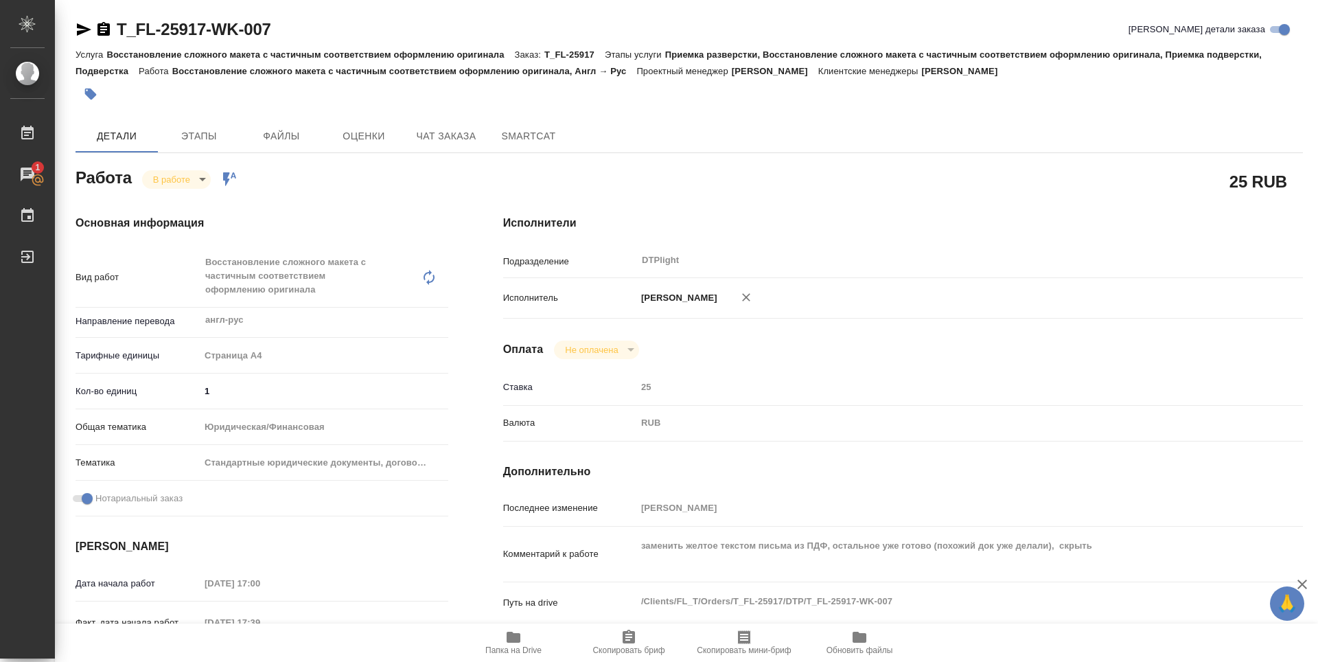
type textarea "x"
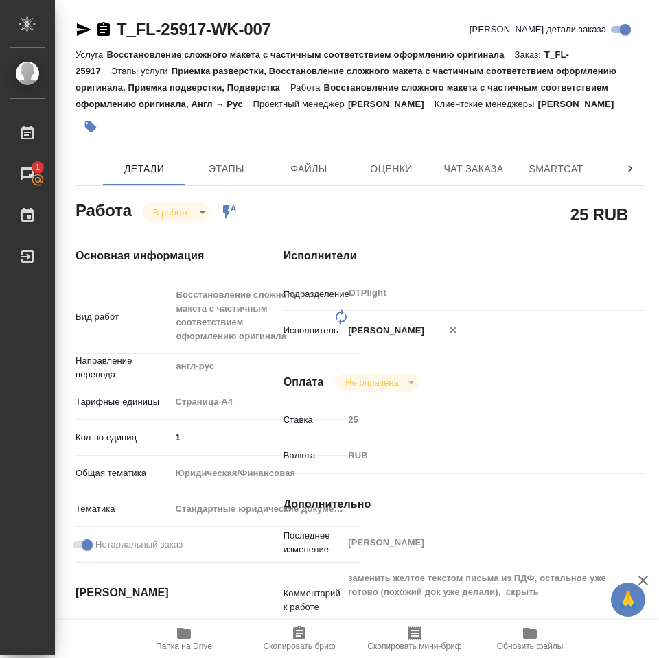
type textarea "x"
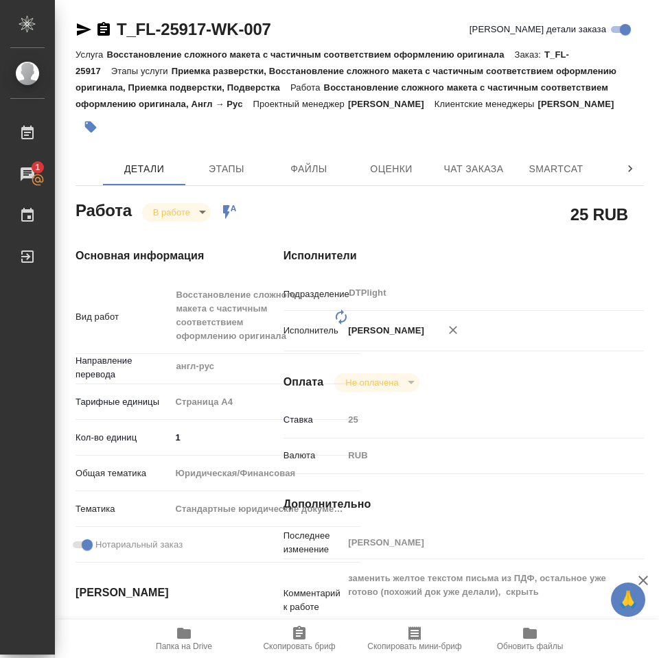
type textarea "x"
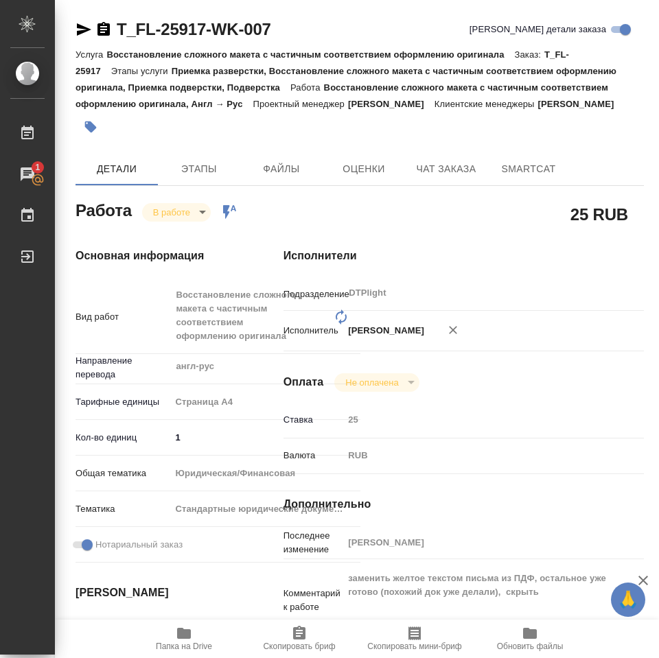
type textarea "x"
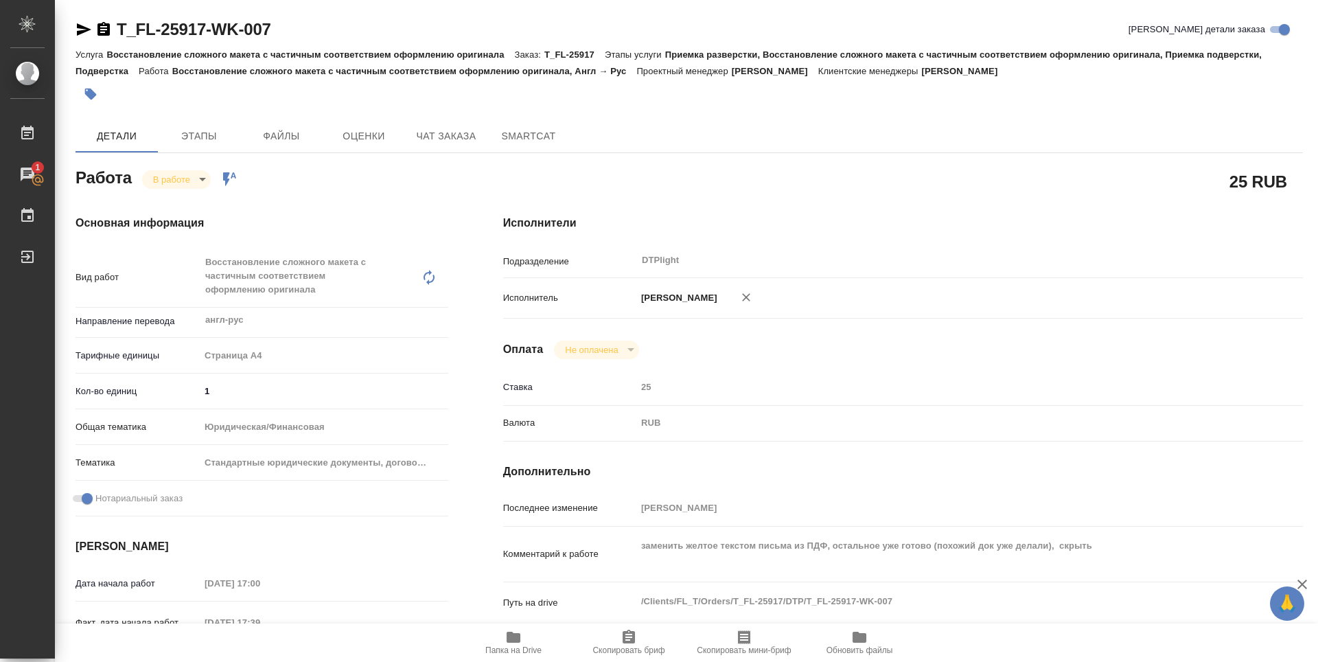
type textarea "x"
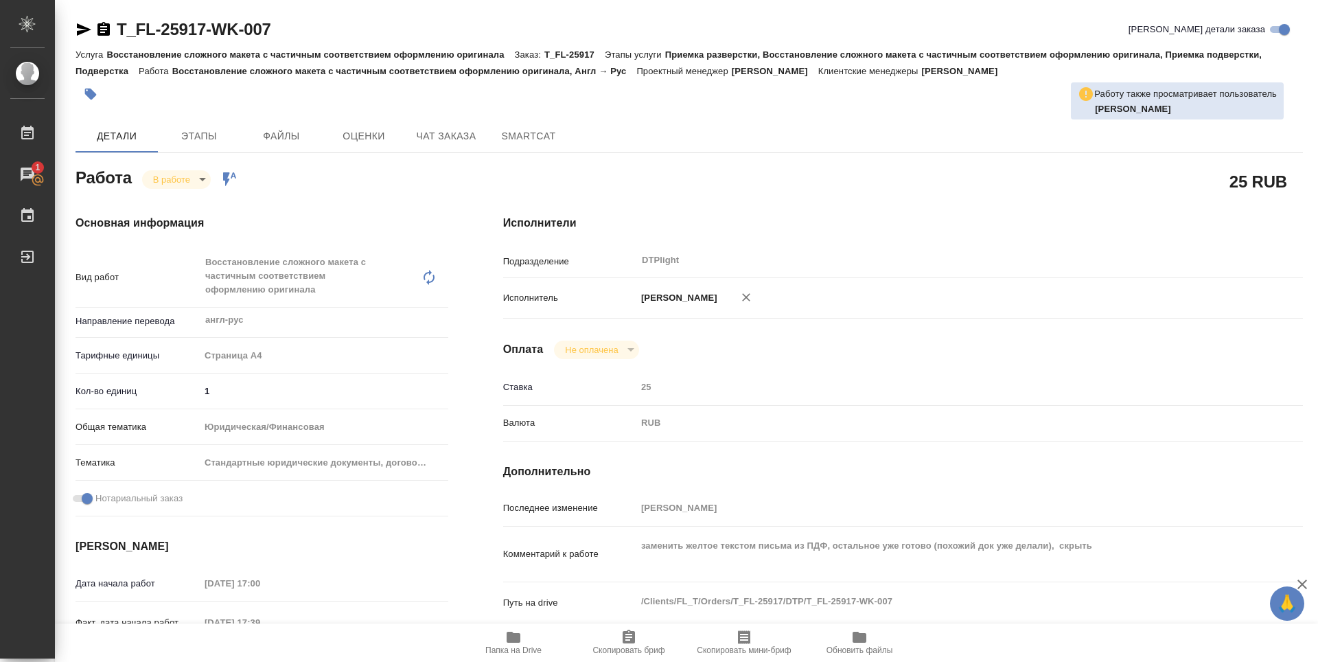
click at [178, 175] on body "🙏 .cls-1 fill:#fff; AWATERA Zubakova Viktoriya Работы 1 Чаты График Выйти T_FL-…" at bounding box center [659, 331] width 1318 height 662
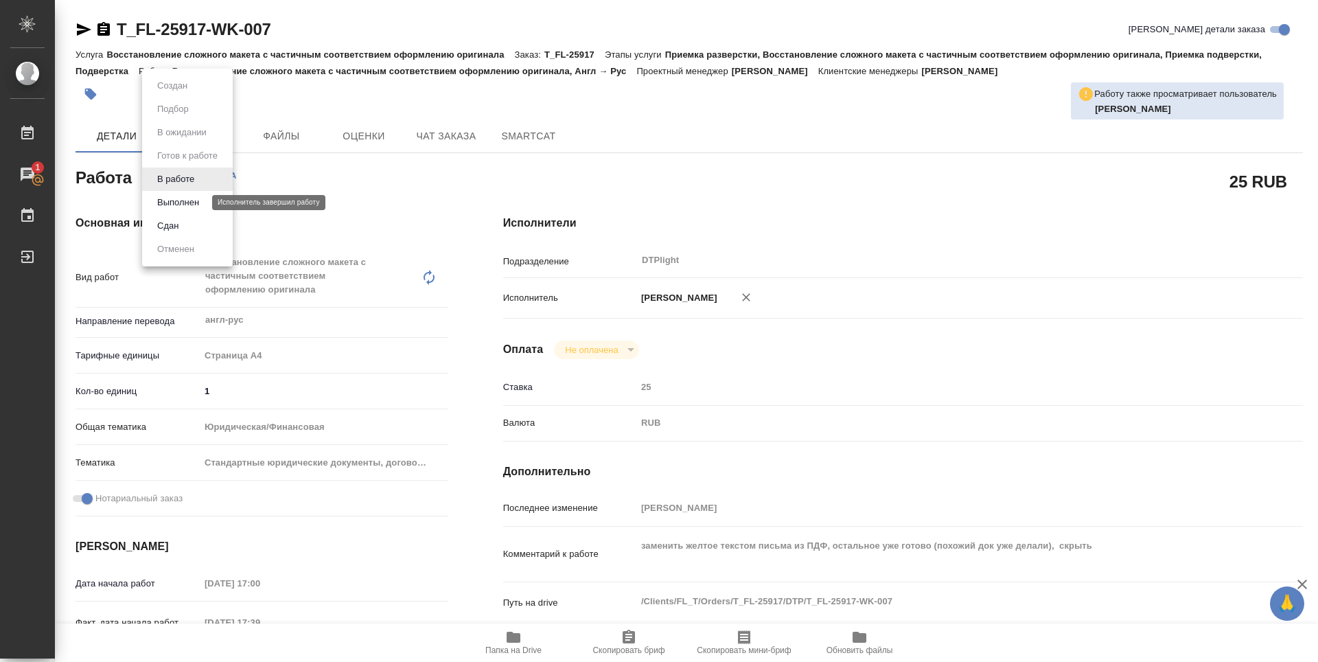
click at [178, 199] on button "Выполнен" at bounding box center [178, 202] width 50 height 15
type textarea "x"
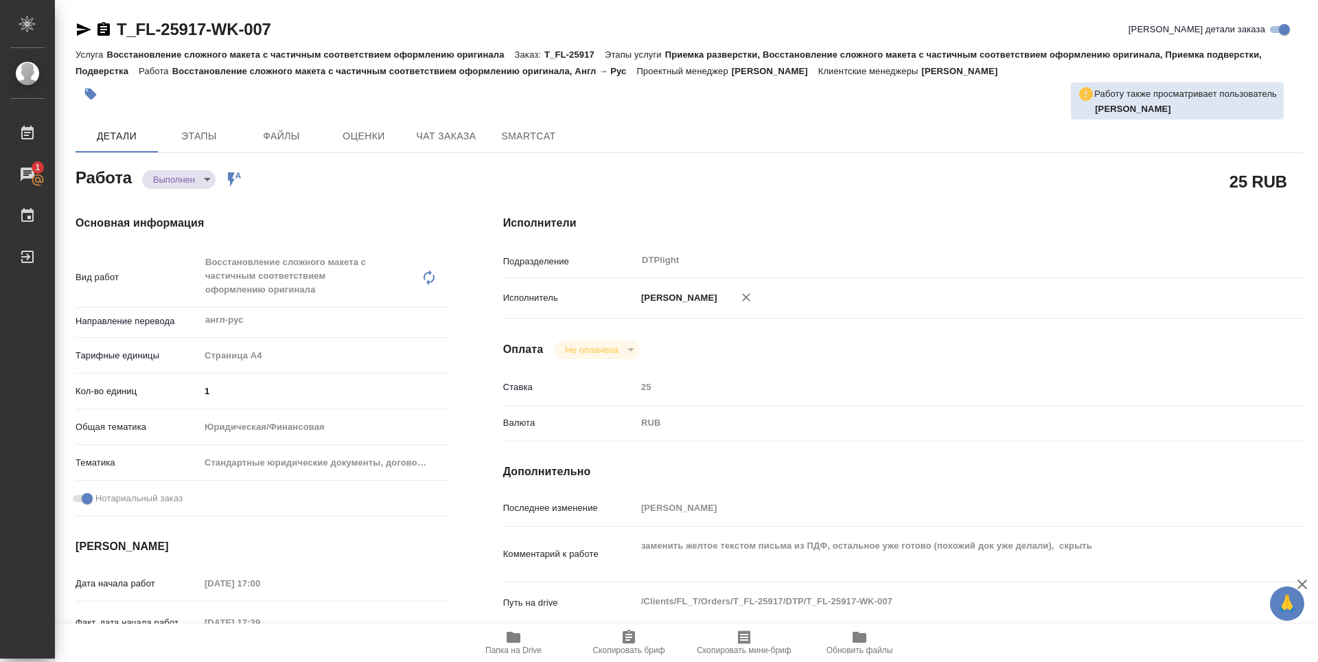
type textarea "x"
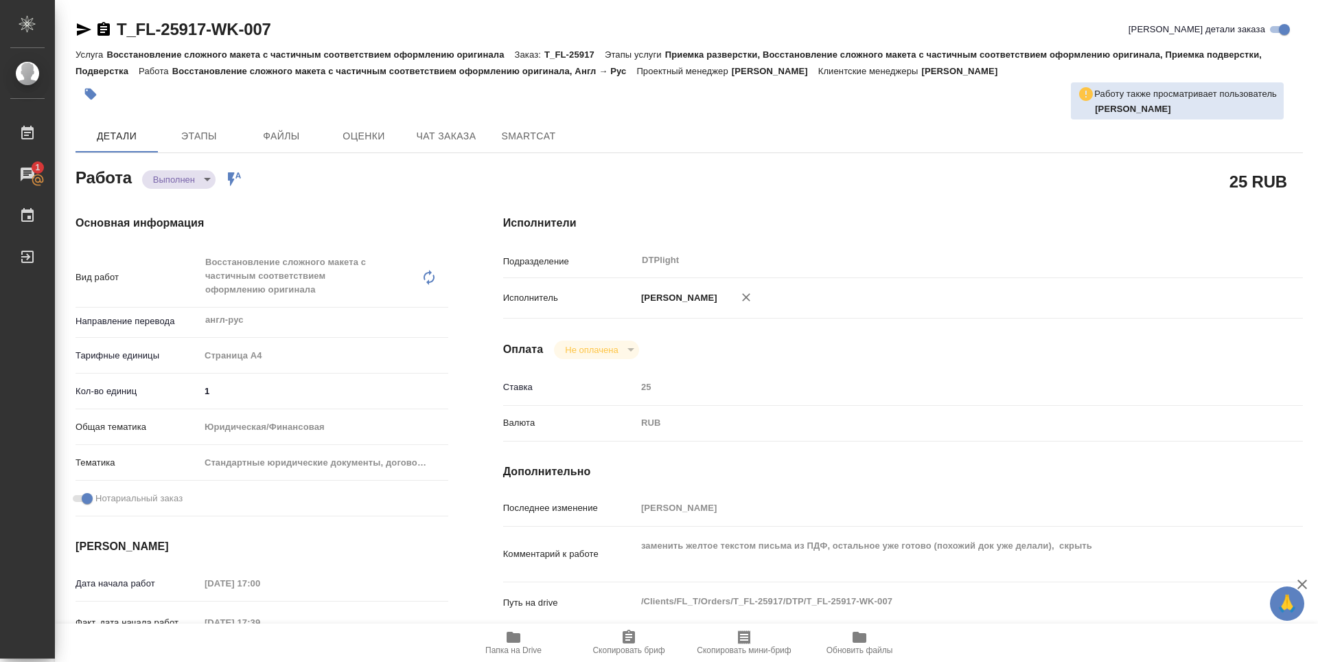
type textarea "x"
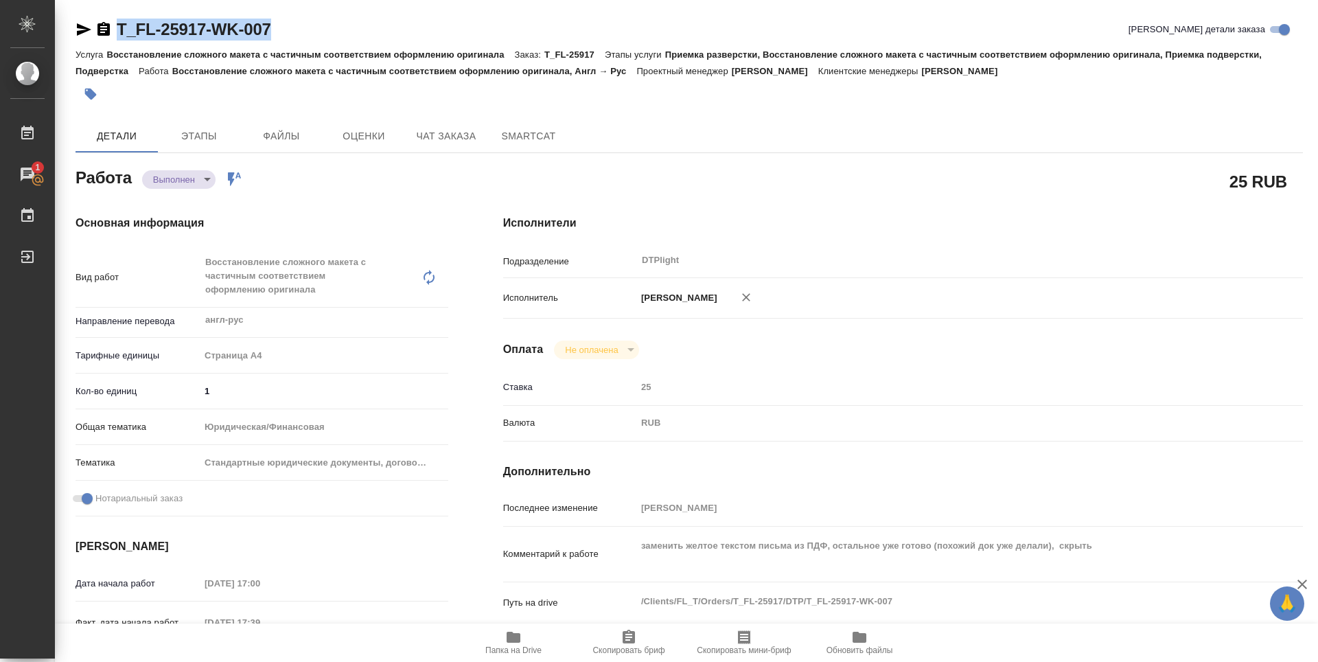
drag, startPoint x: 287, startPoint y: 30, endPoint x: 115, endPoint y: 43, distance: 172.1
click at [115, 43] on div "T_FL-25917-WK-007 Кратко детали заказа" at bounding box center [688, 32] width 1227 height 27
copy link "T_FL-25917-WK-007"
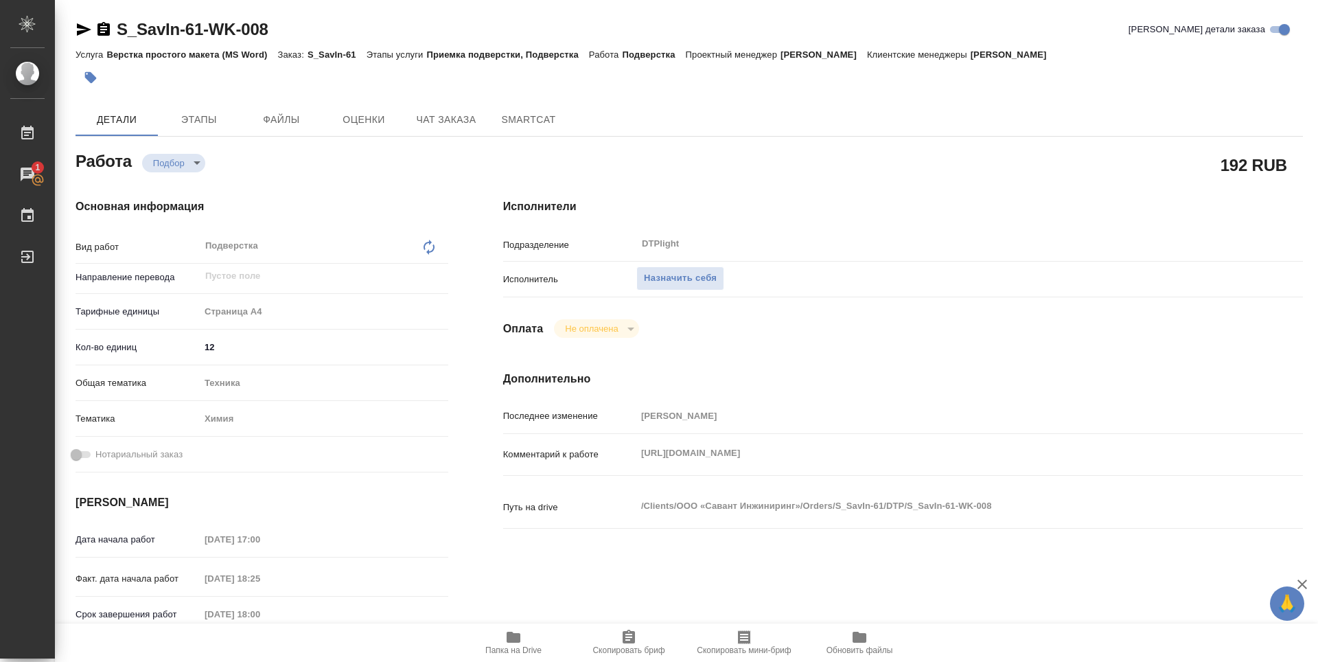
click at [550, 563] on div "Исполнители Подразделение DTPlight ​ Исполнитель Назначить себя Оплата Не оплач…" at bounding box center [903, 464] width 854 height 586
click at [511, 639] on icon "button" at bounding box center [513, 636] width 14 height 11
click at [686, 276] on span "Назначить себя" at bounding box center [680, 278] width 73 height 16
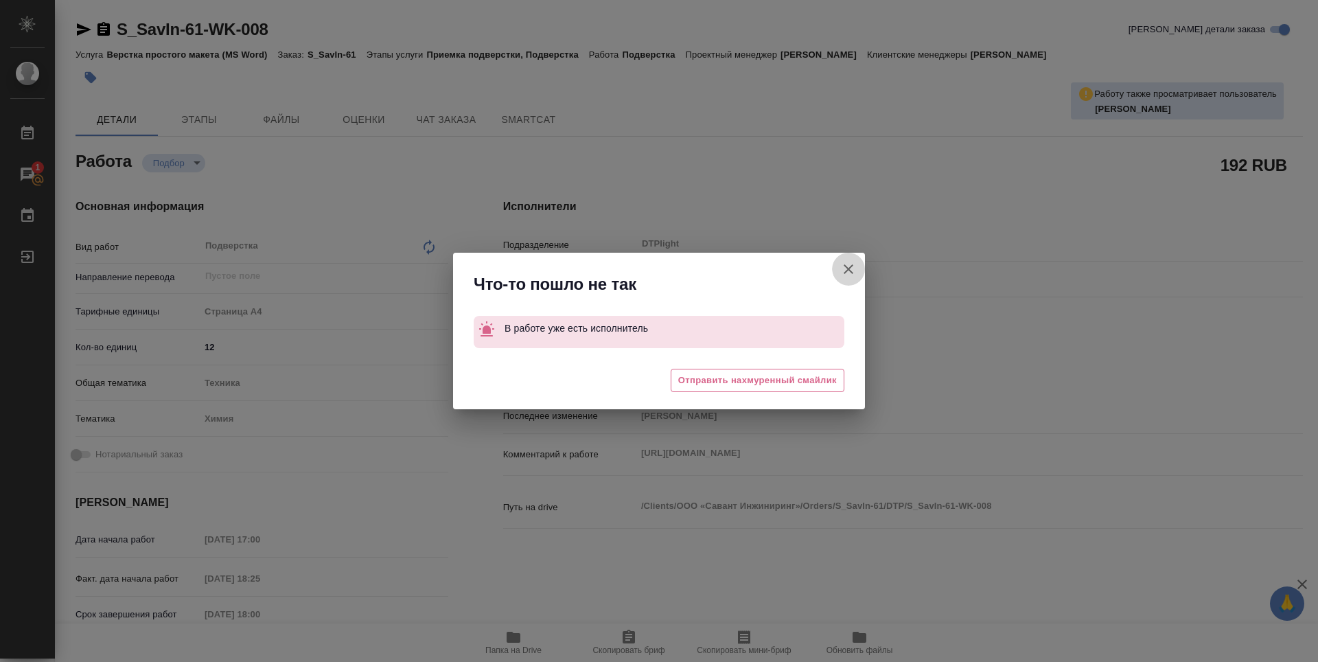
click at [856, 266] on icon "button" at bounding box center [848, 269] width 16 height 16
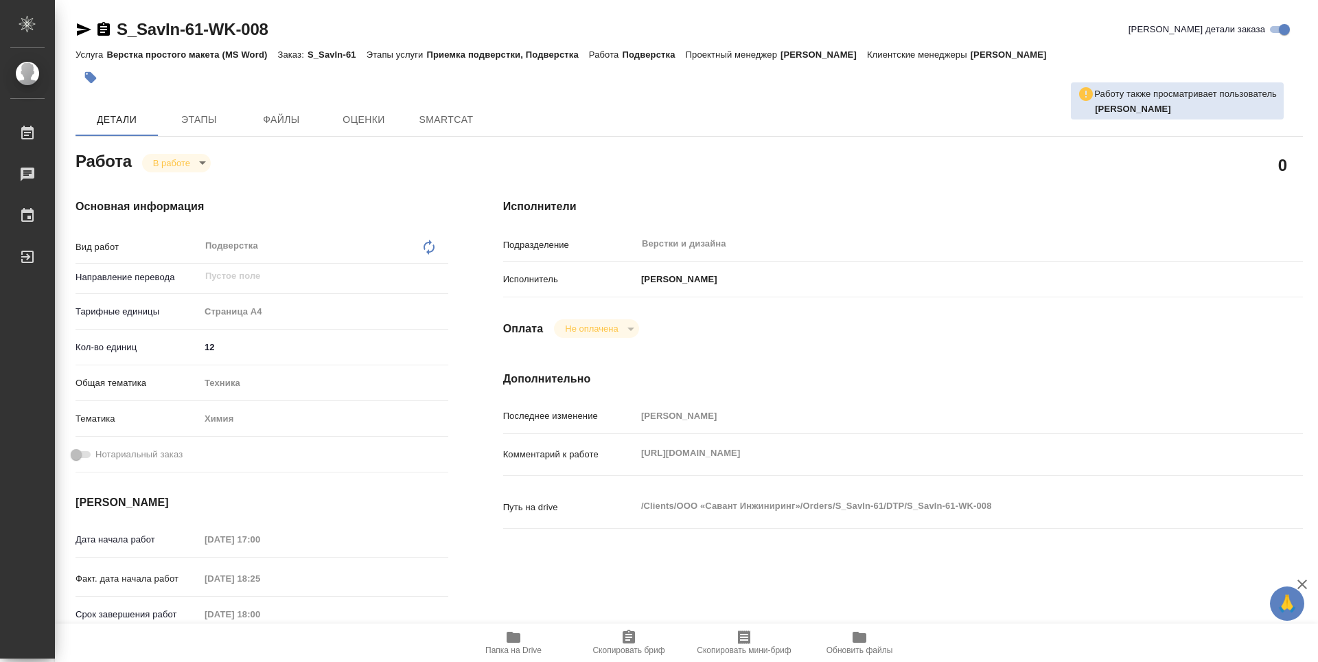
type textarea "x"
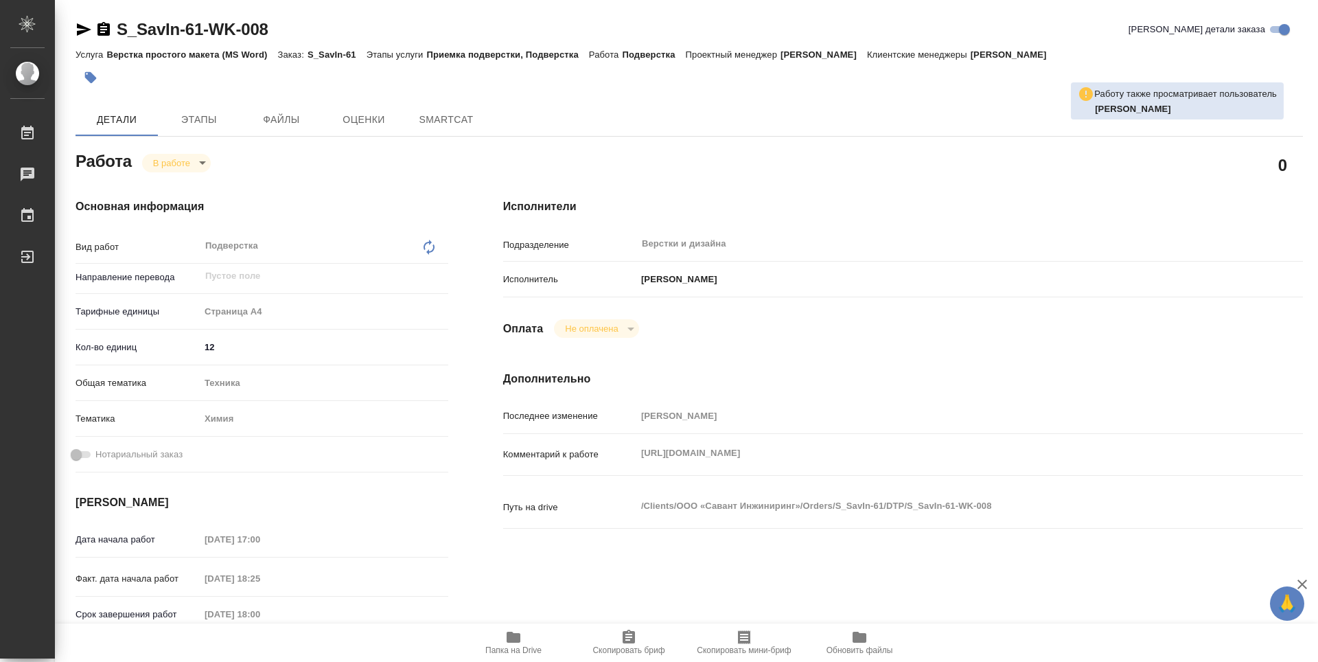
type textarea "x"
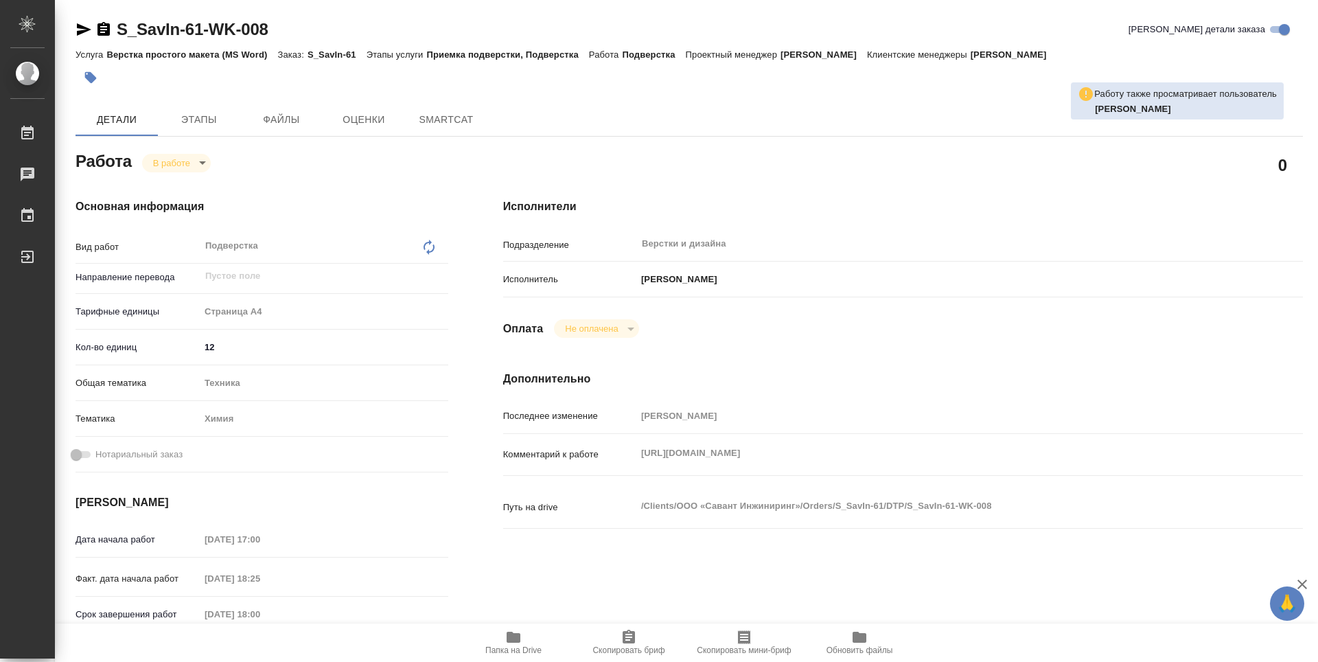
type textarea "x"
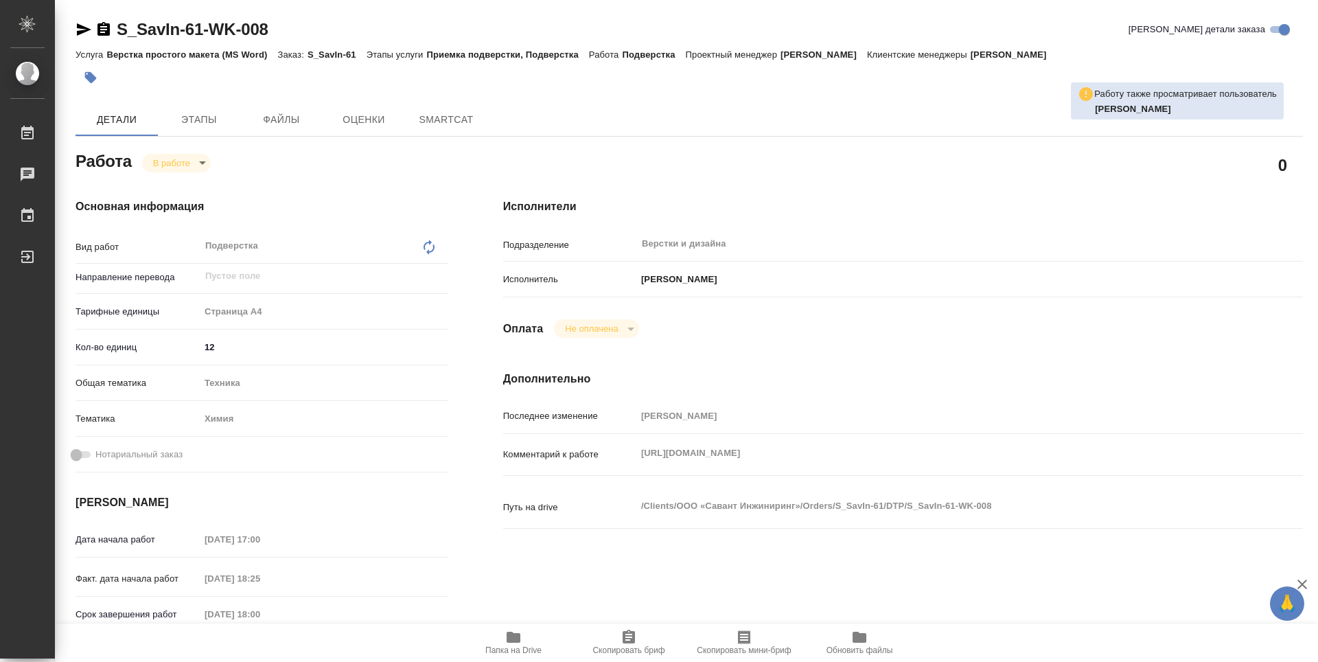
type textarea "x"
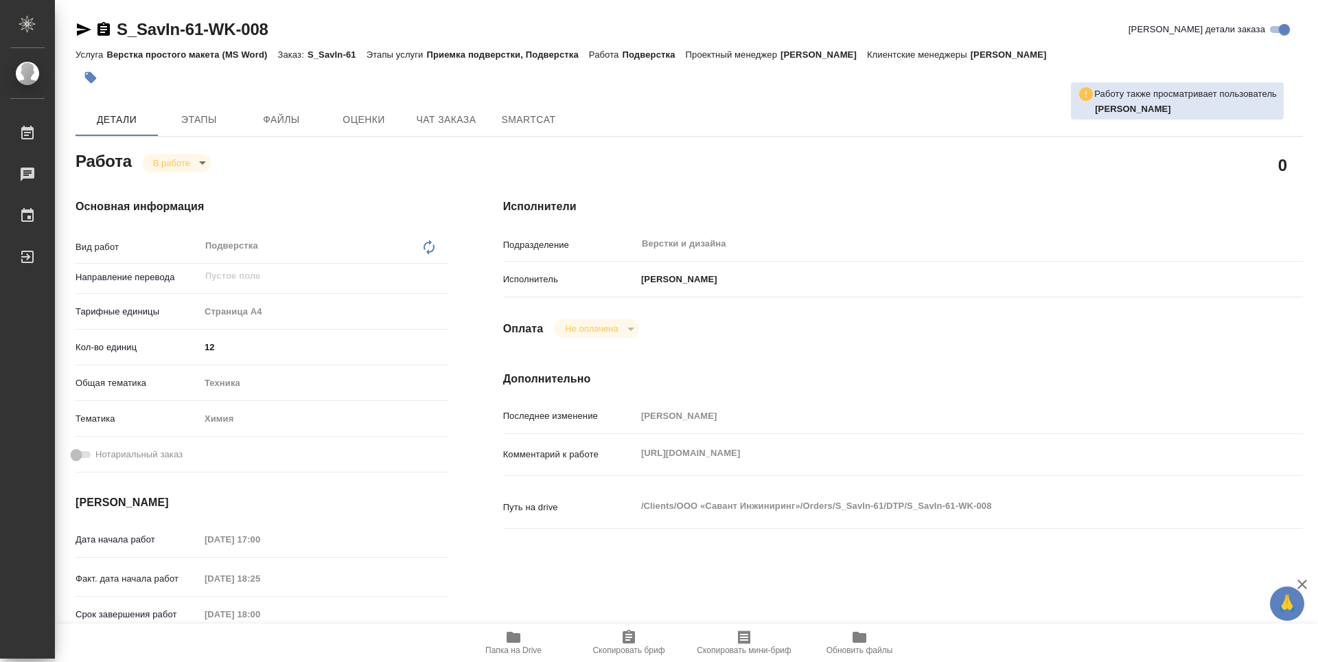
type textarea "x"
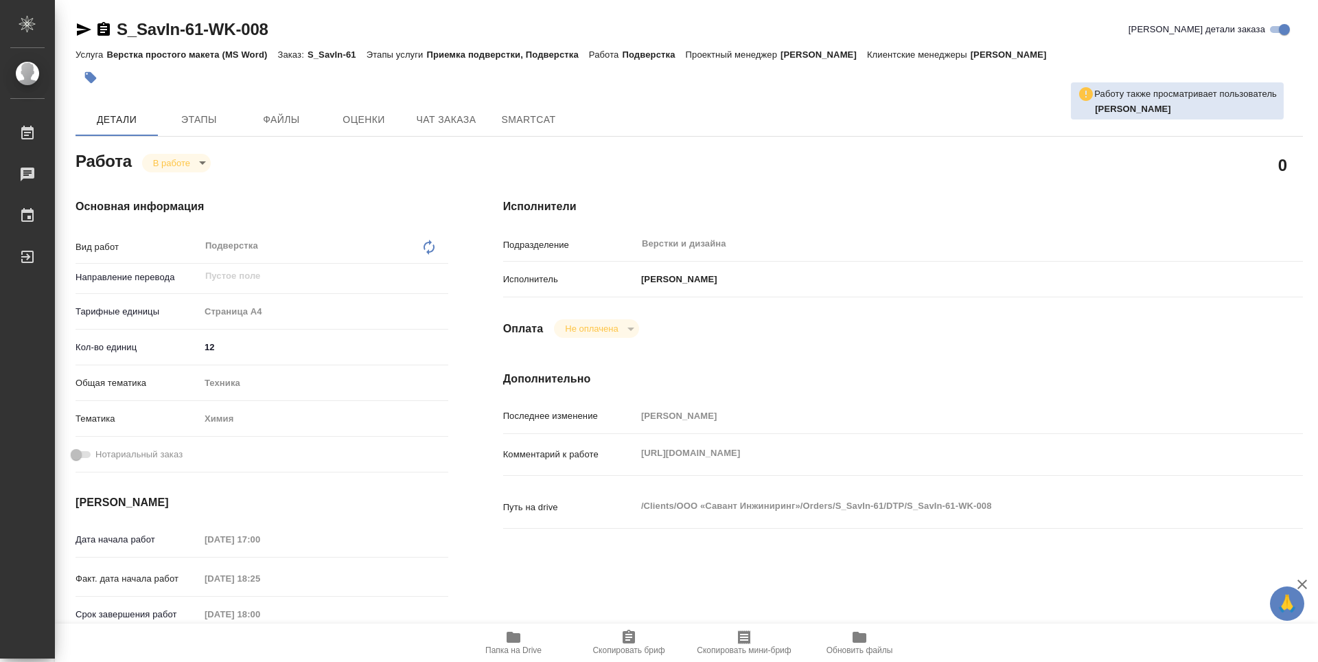
type textarea "x"
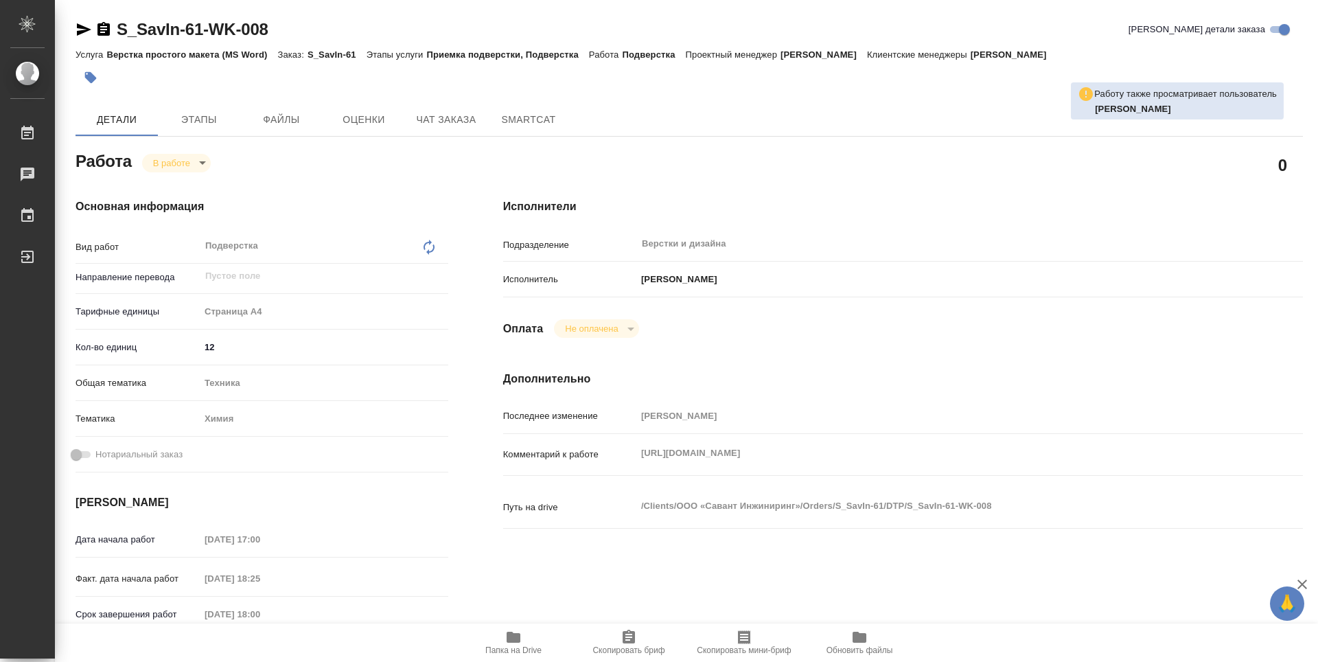
type textarea "x"
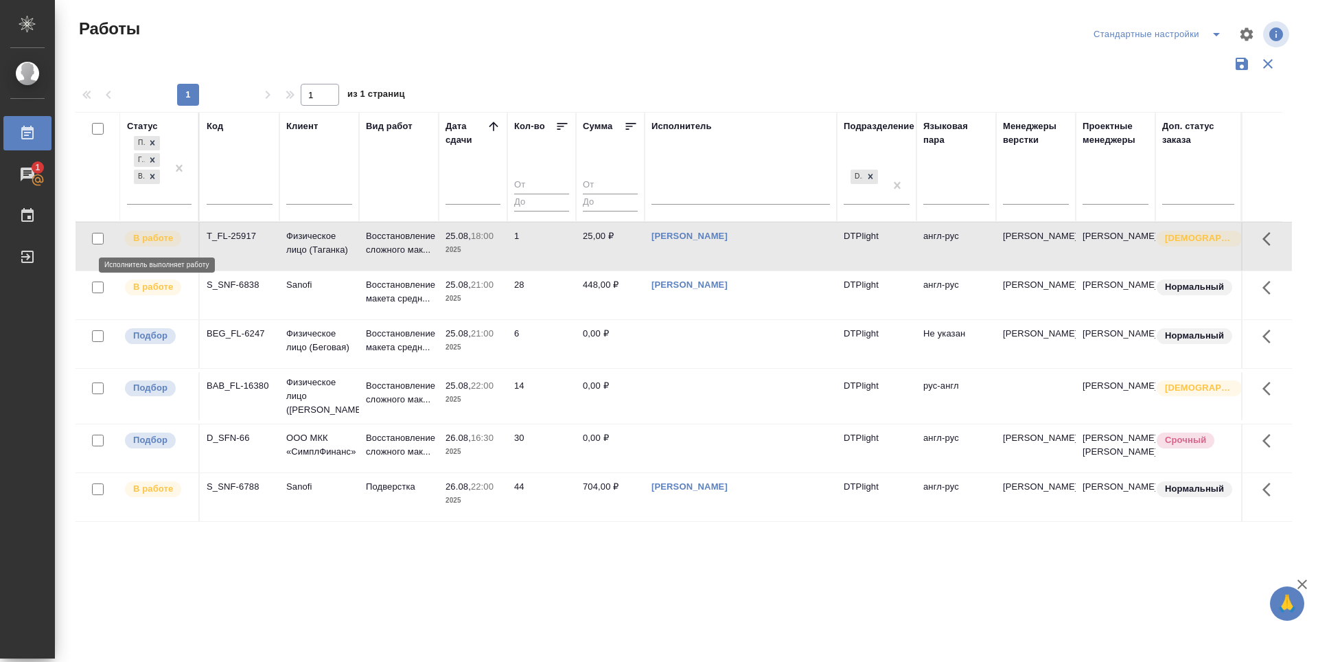
click at [159, 240] on p "В работе" at bounding box center [153, 238] width 40 height 14
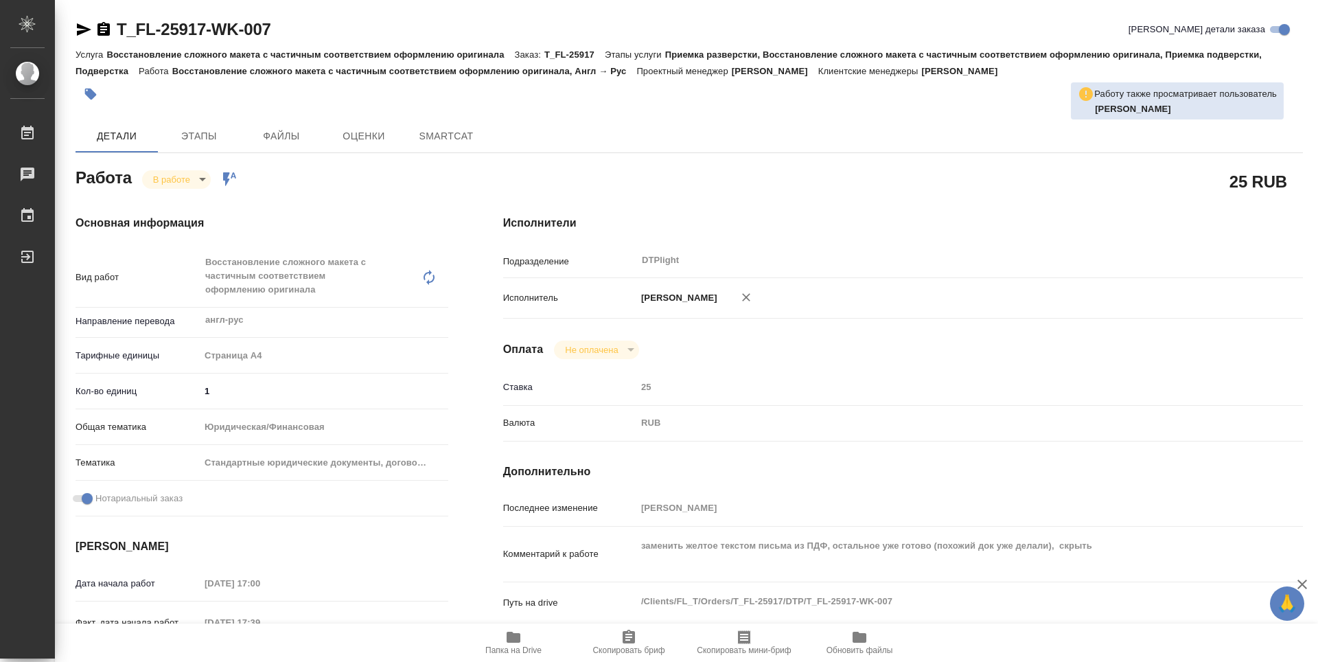
type textarea "x"
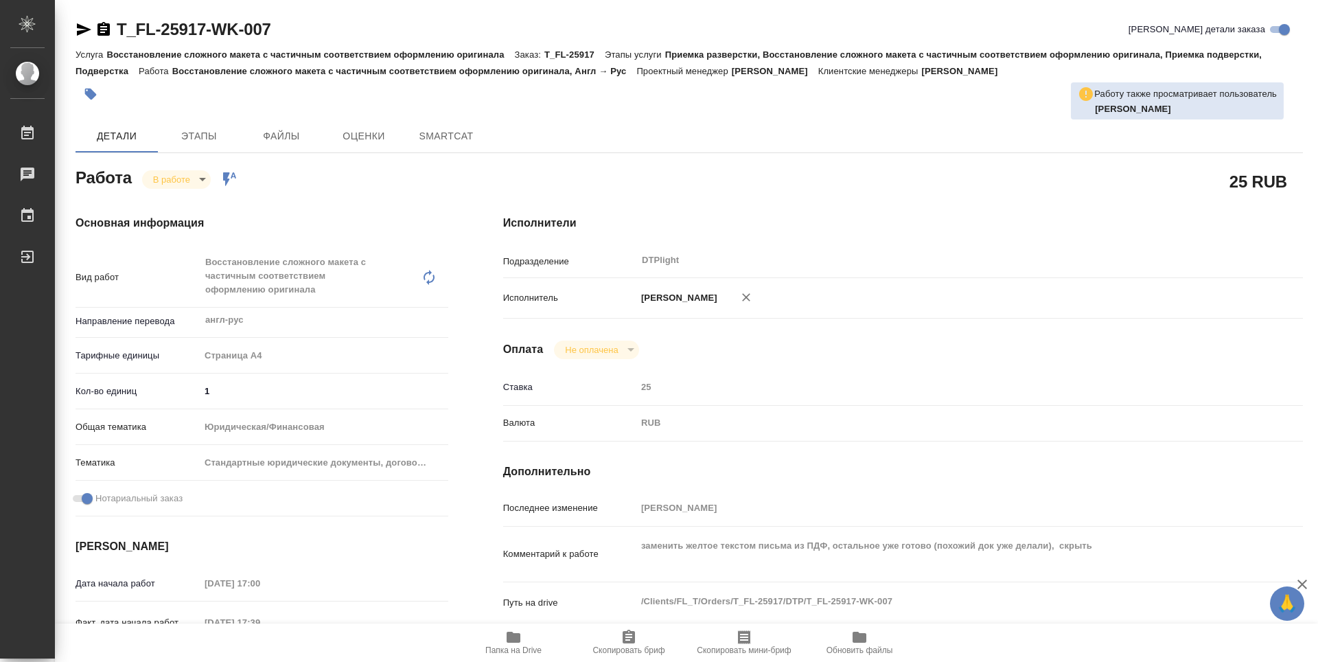
type textarea "x"
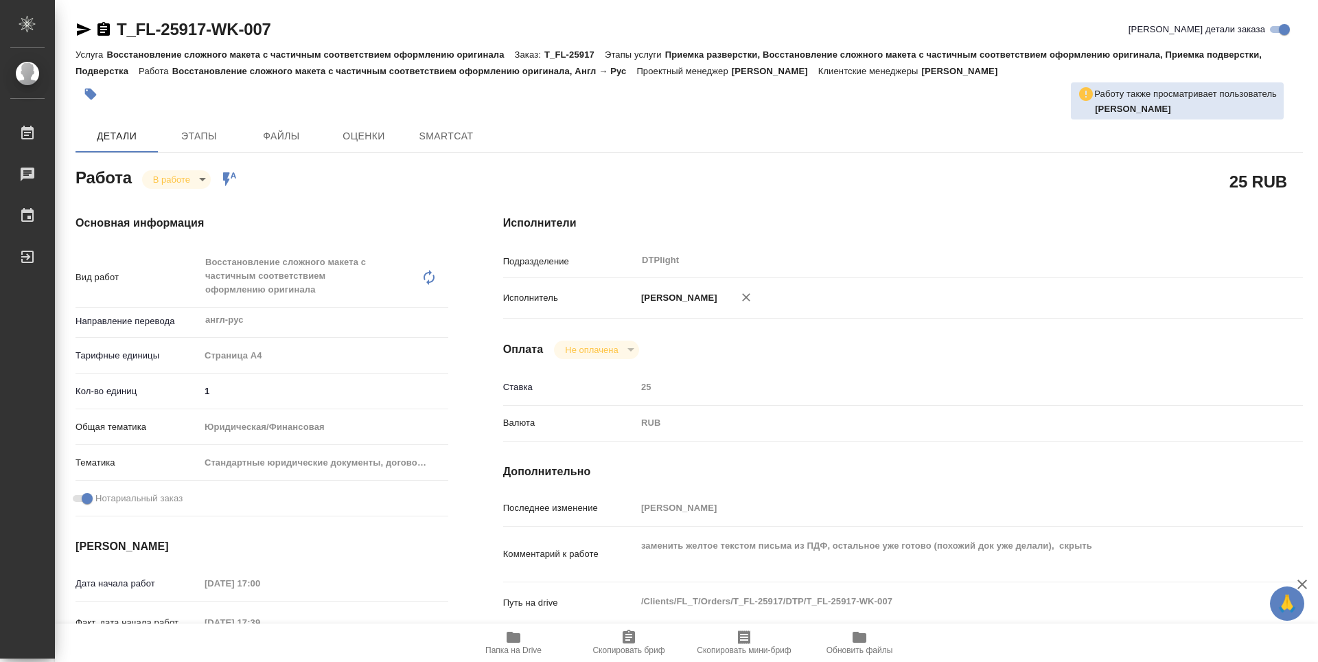
type textarea "x"
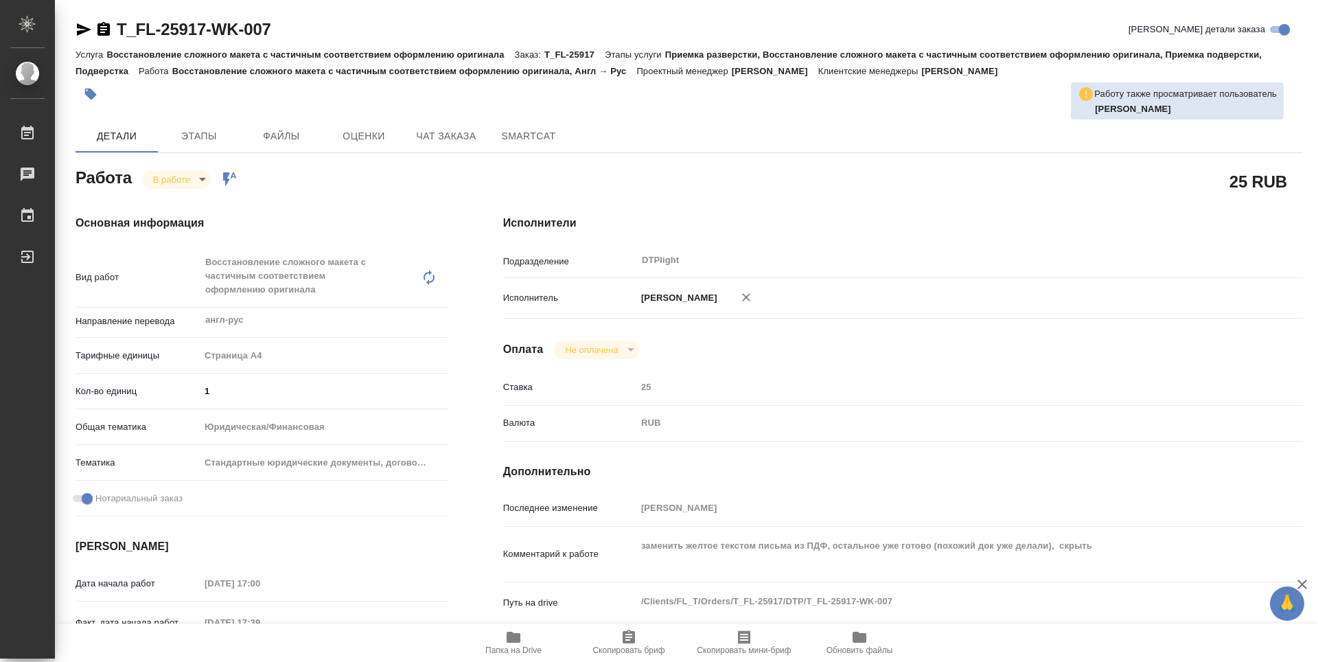
type textarea "x"
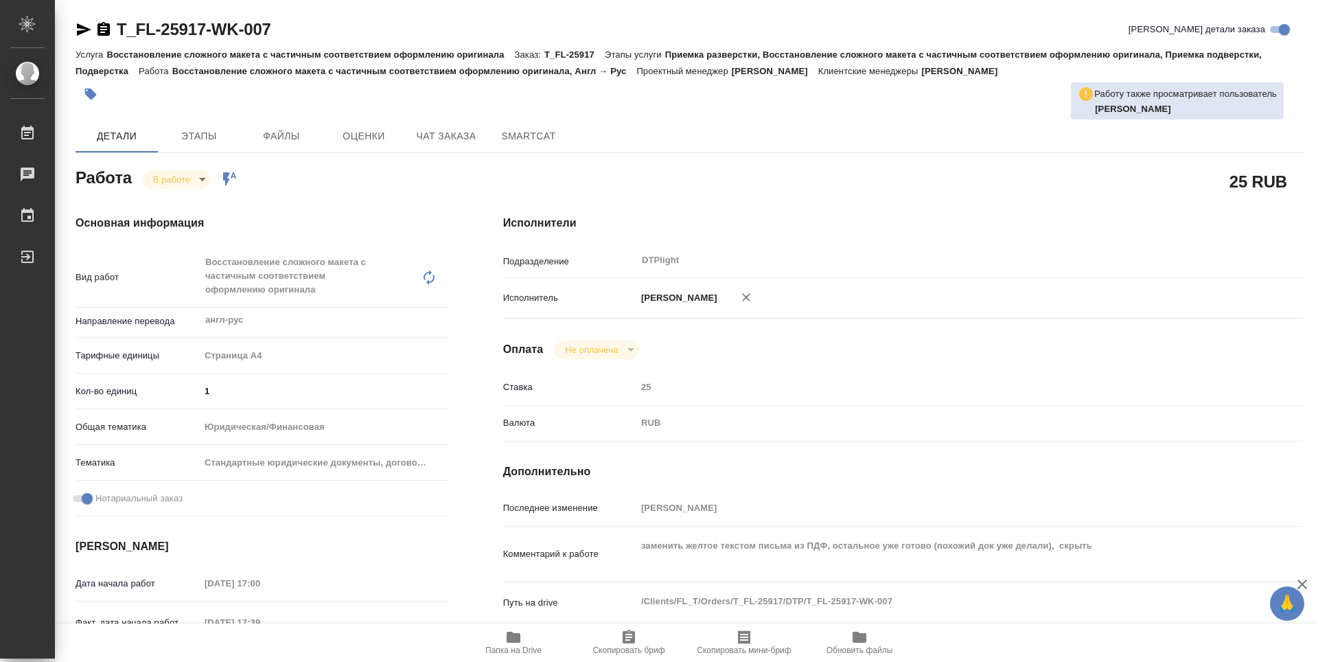
type textarea "x"
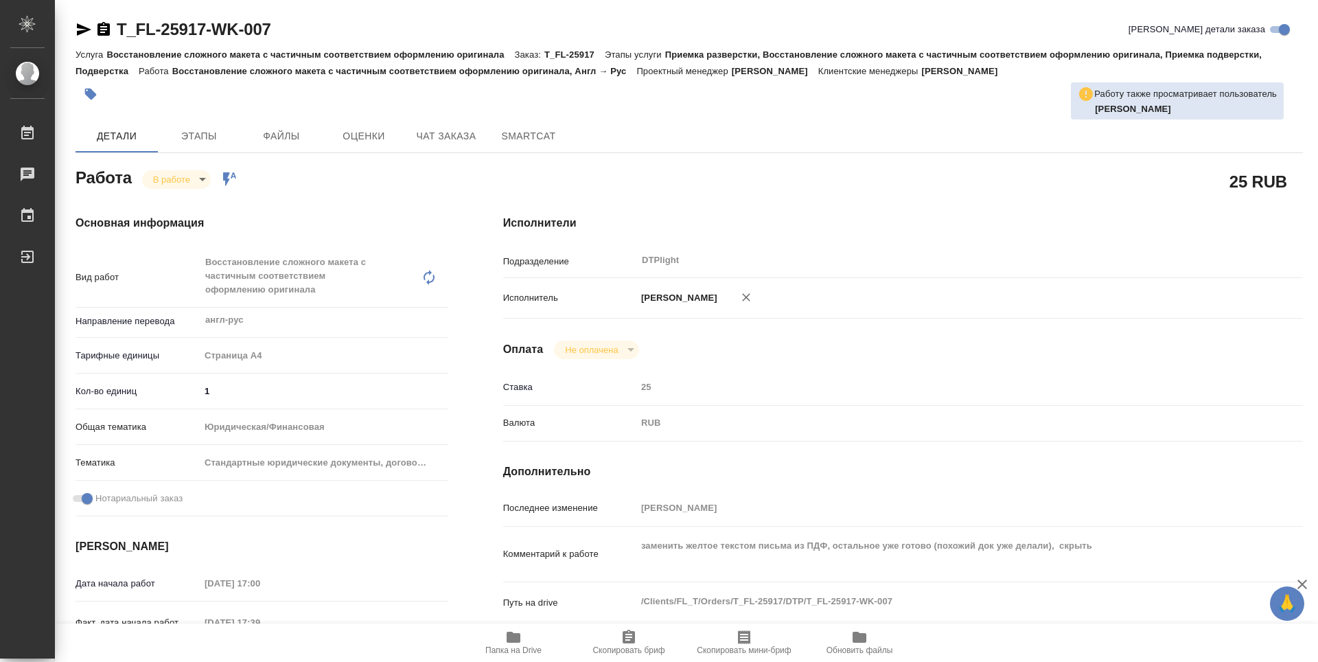
click at [508, 640] on icon "button" at bounding box center [513, 636] width 14 height 11
type textarea "x"
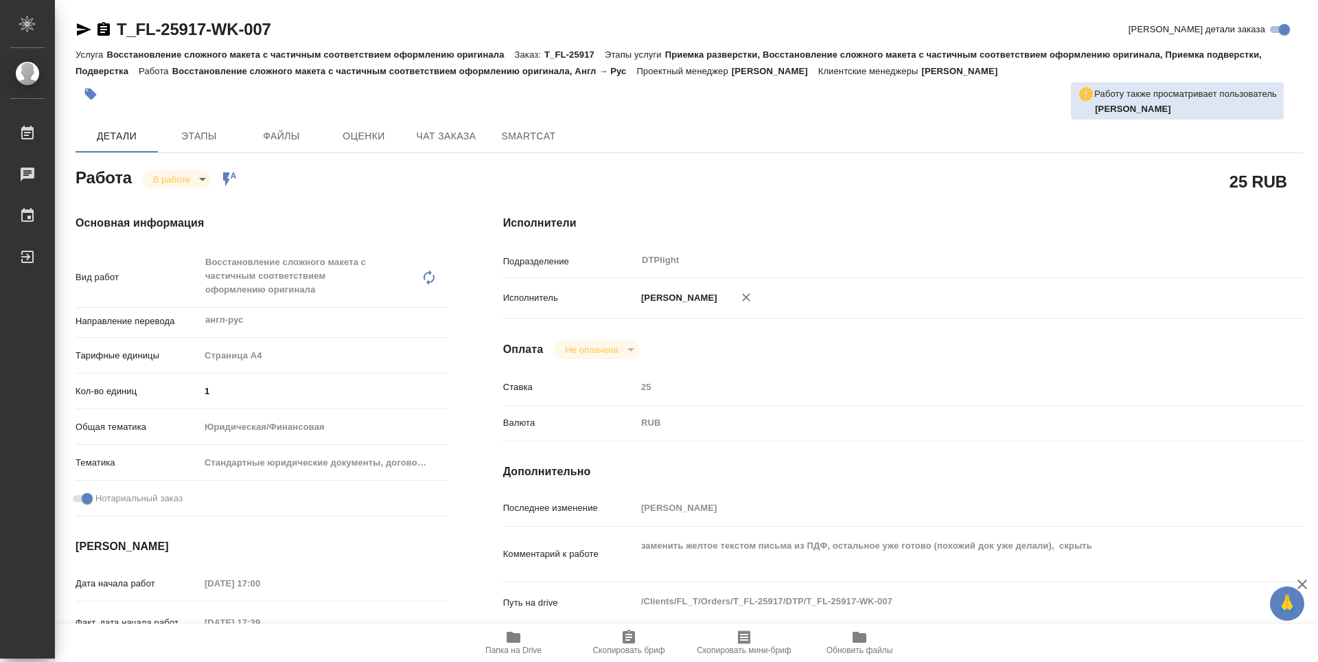
type textarea "x"
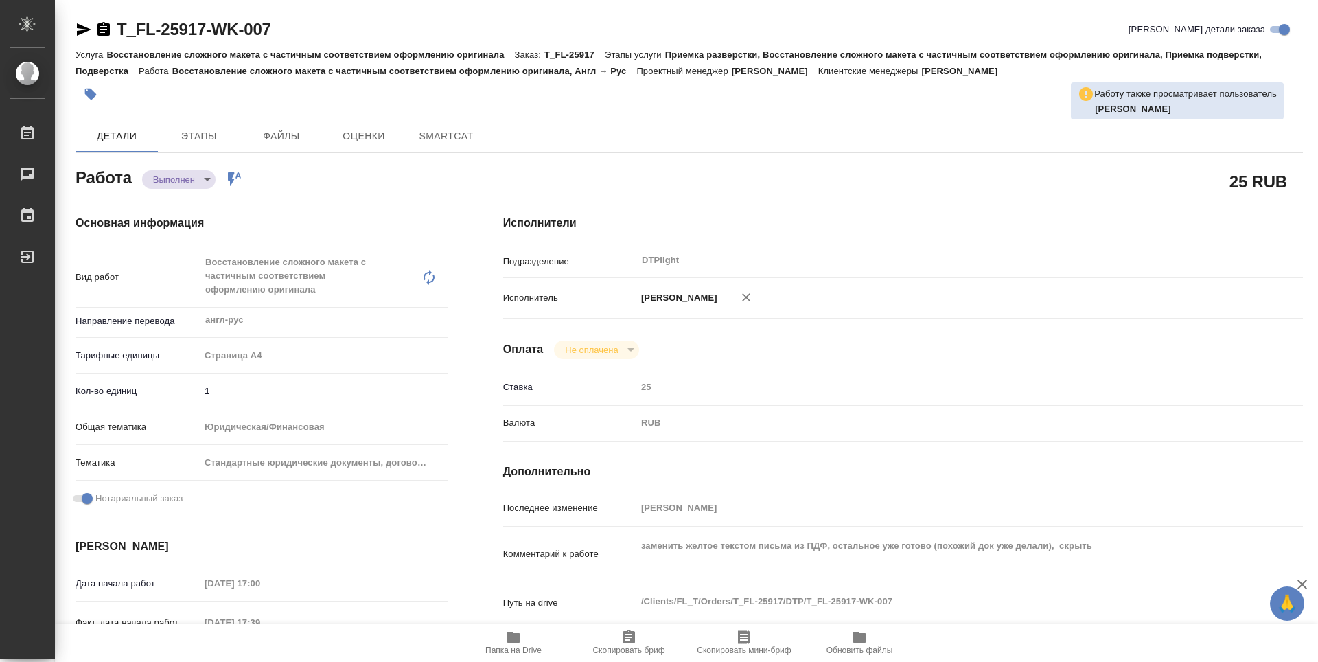
type textarea "x"
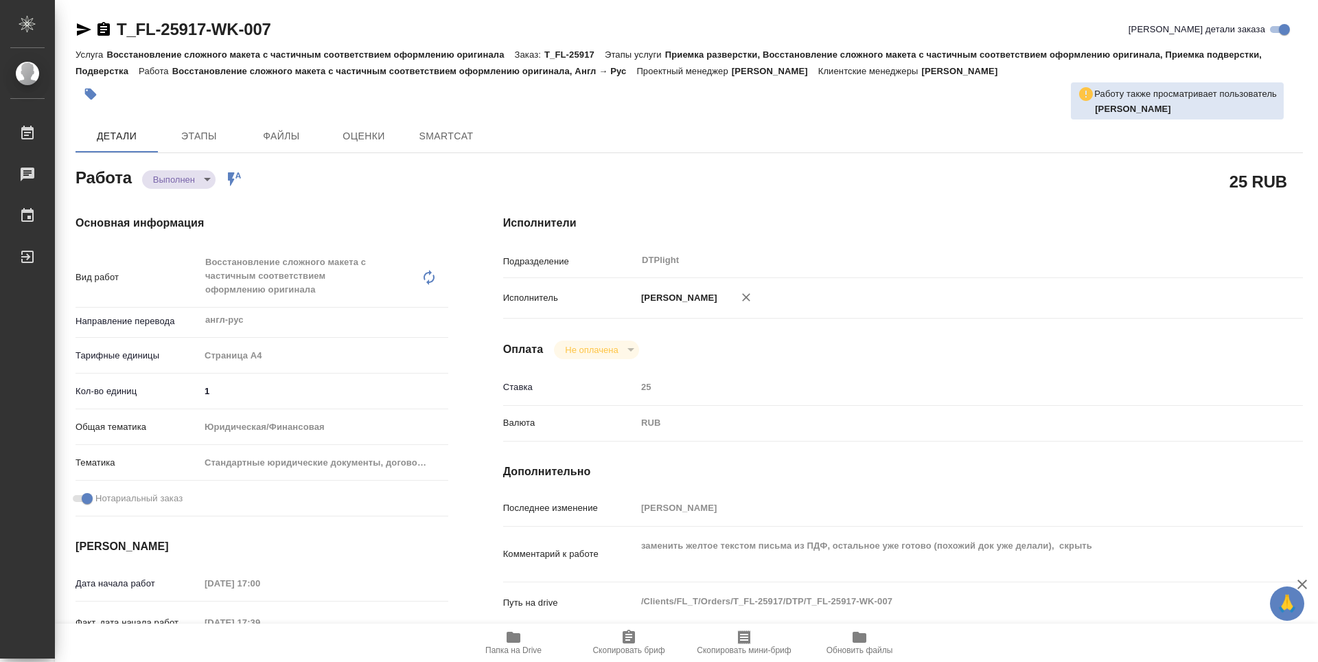
type textarea "x"
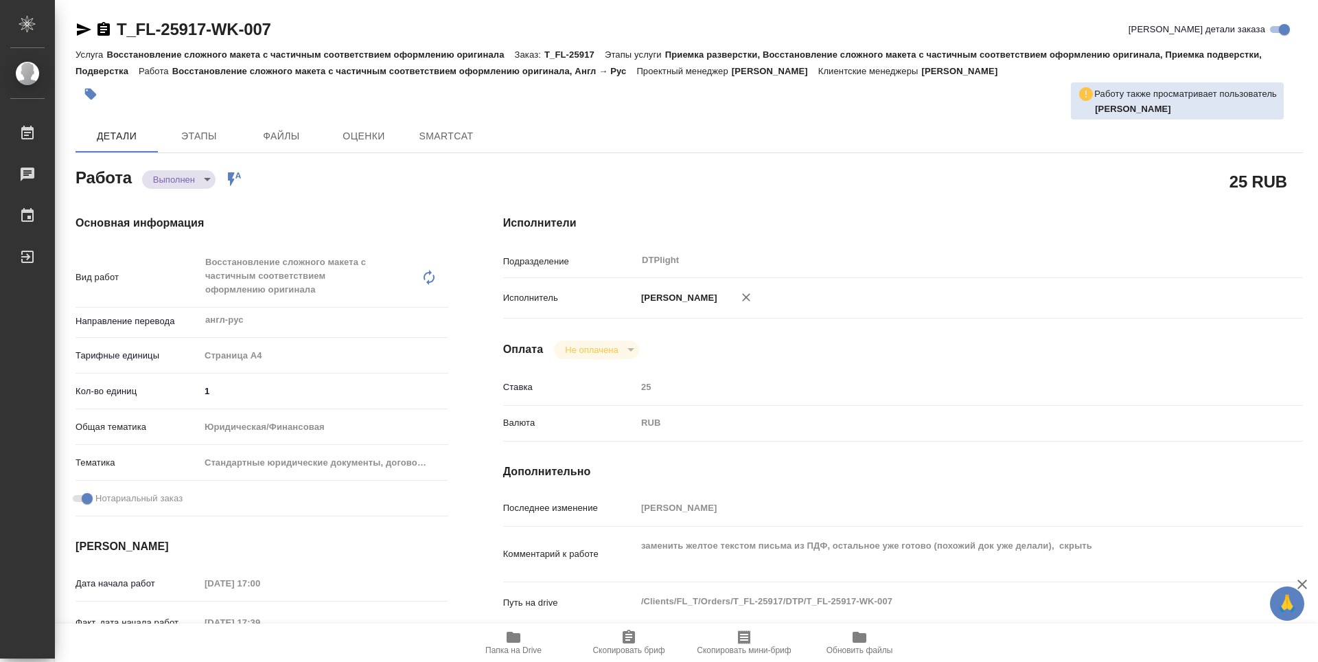
type textarea "x"
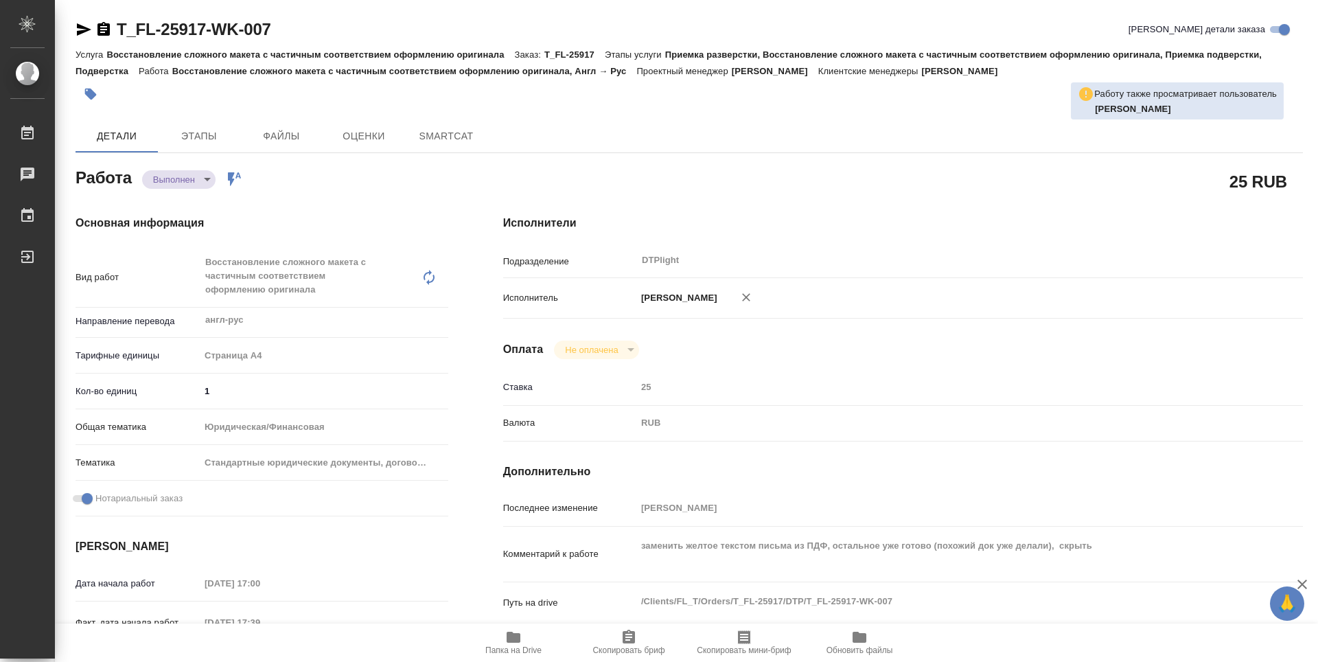
type textarea "x"
